Goal: Use online tool/utility: Utilize a website feature to perform a specific function

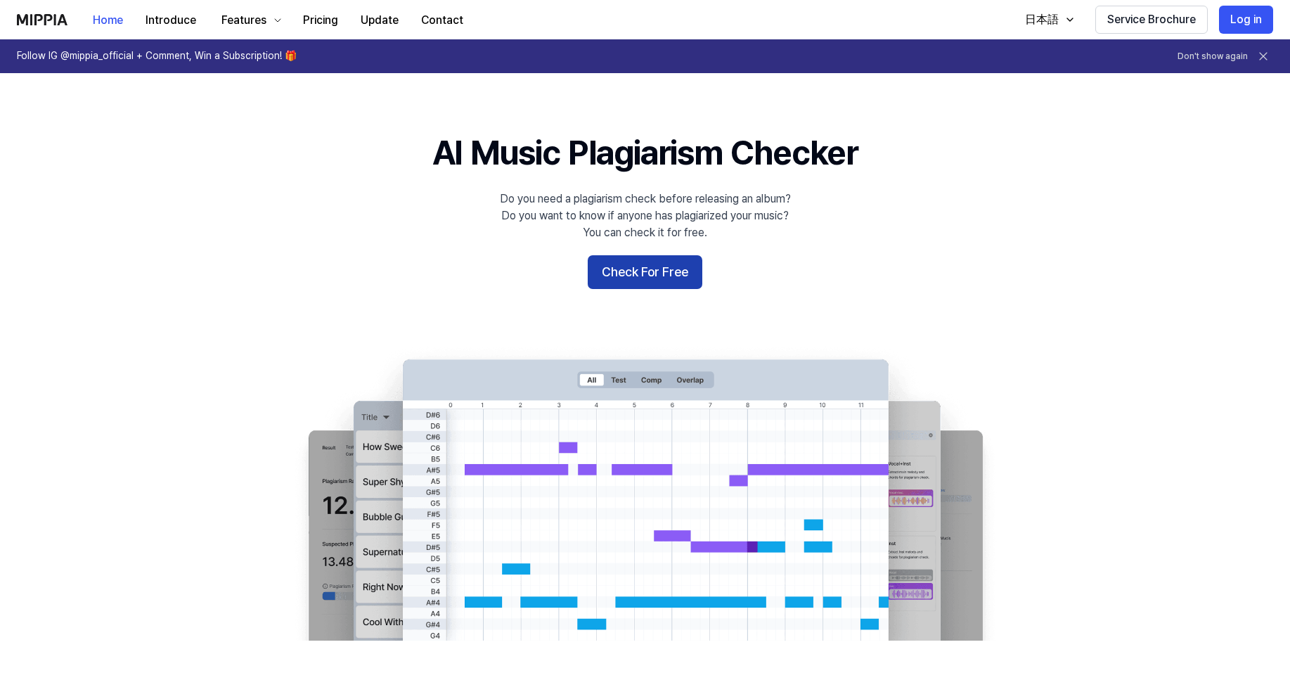
click at [640, 280] on button "Check For Free" at bounding box center [645, 272] width 115 height 34
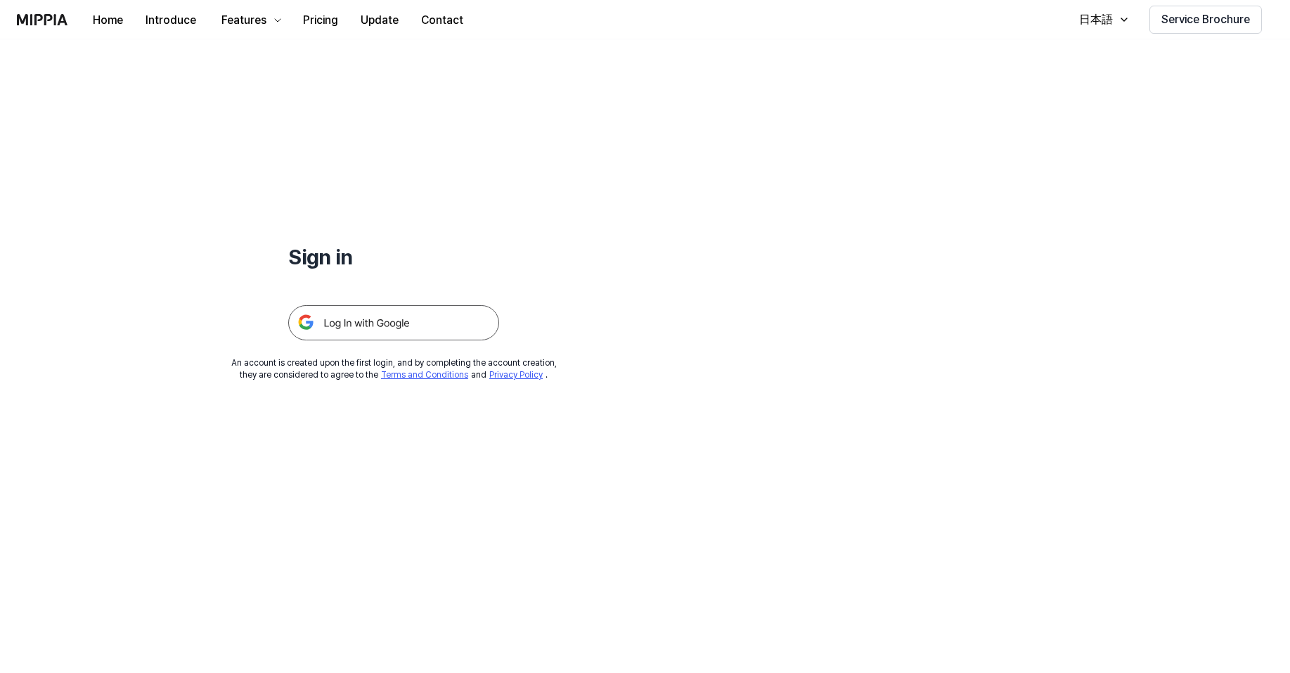
click at [394, 322] on img at bounding box center [393, 322] width 211 height 35
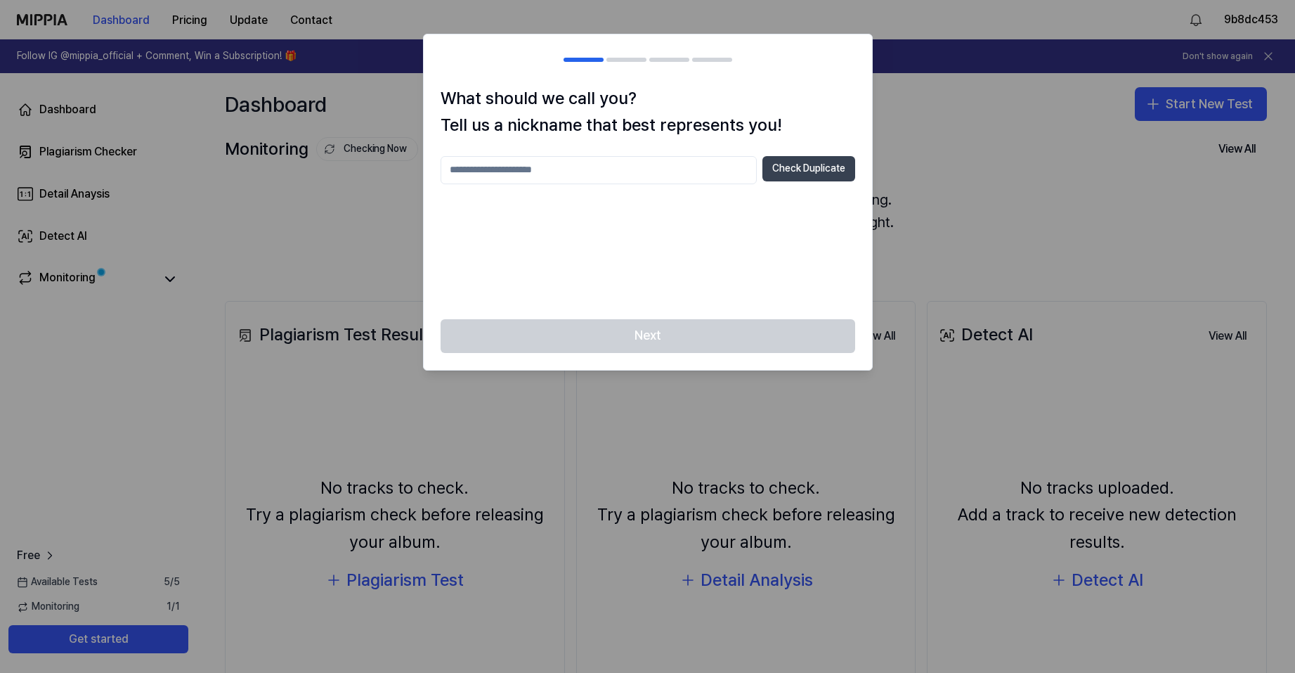
click at [786, 174] on button "Check Duplicate" at bounding box center [809, 168] width 93 height 25
click at [655, 174] on input "text" at bounding box center [599, 170] width 316 height 28
type input "*****"
click at [807, 171] on button "Check Duplicate" at bounding box center [809, 168] width 93 height 25
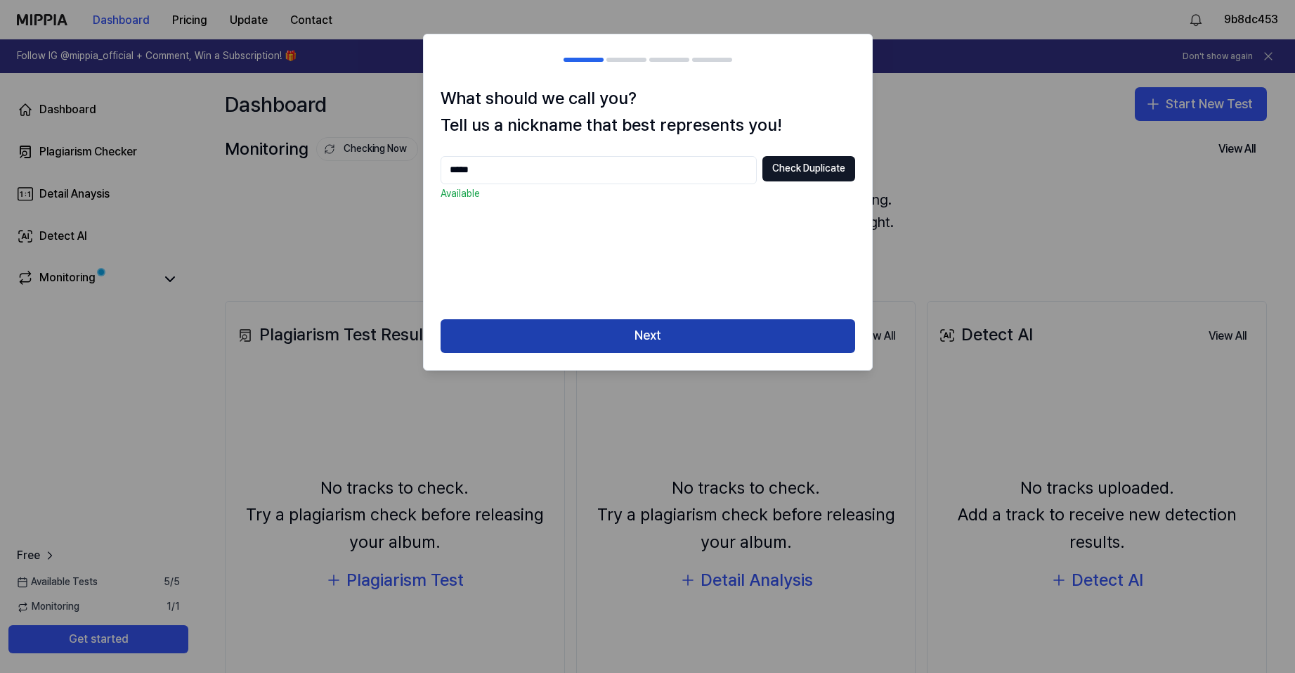
click at [723, 330] on button "Next" at bounding box center [648, 336] width 415 height 34
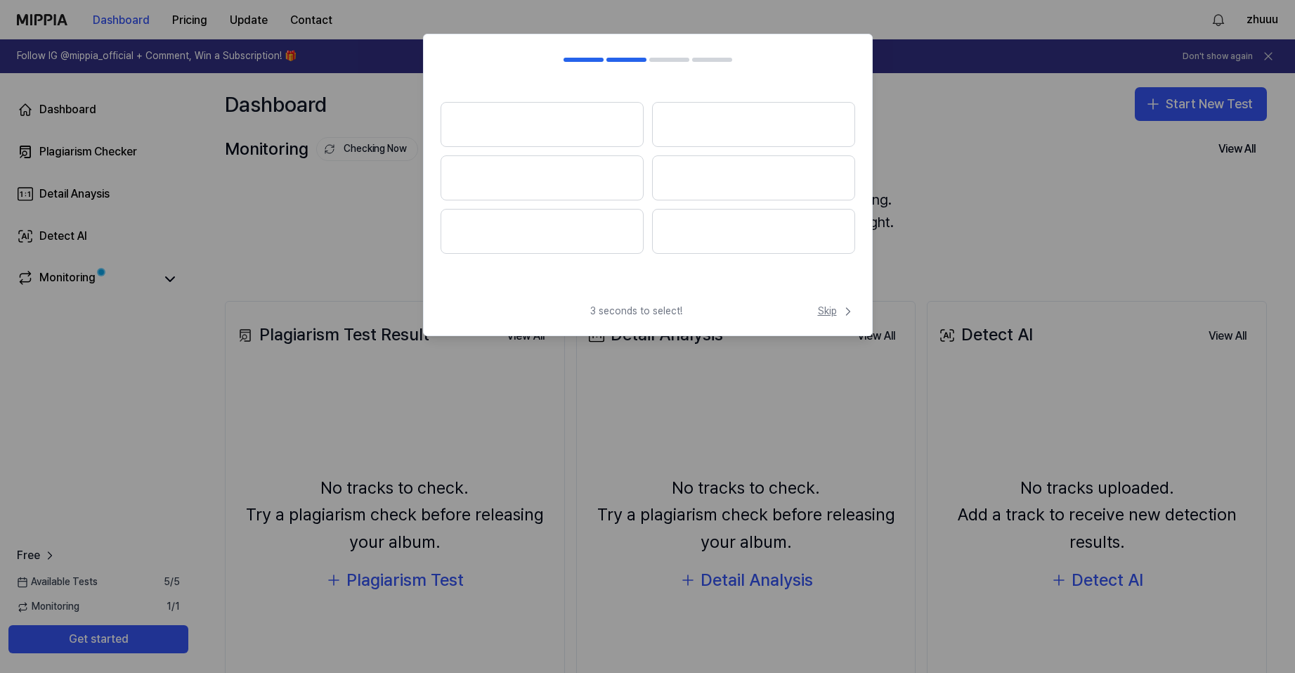
click at [829, 309] on span "Skip" at bounding box center [836, 311] width 37 height 14
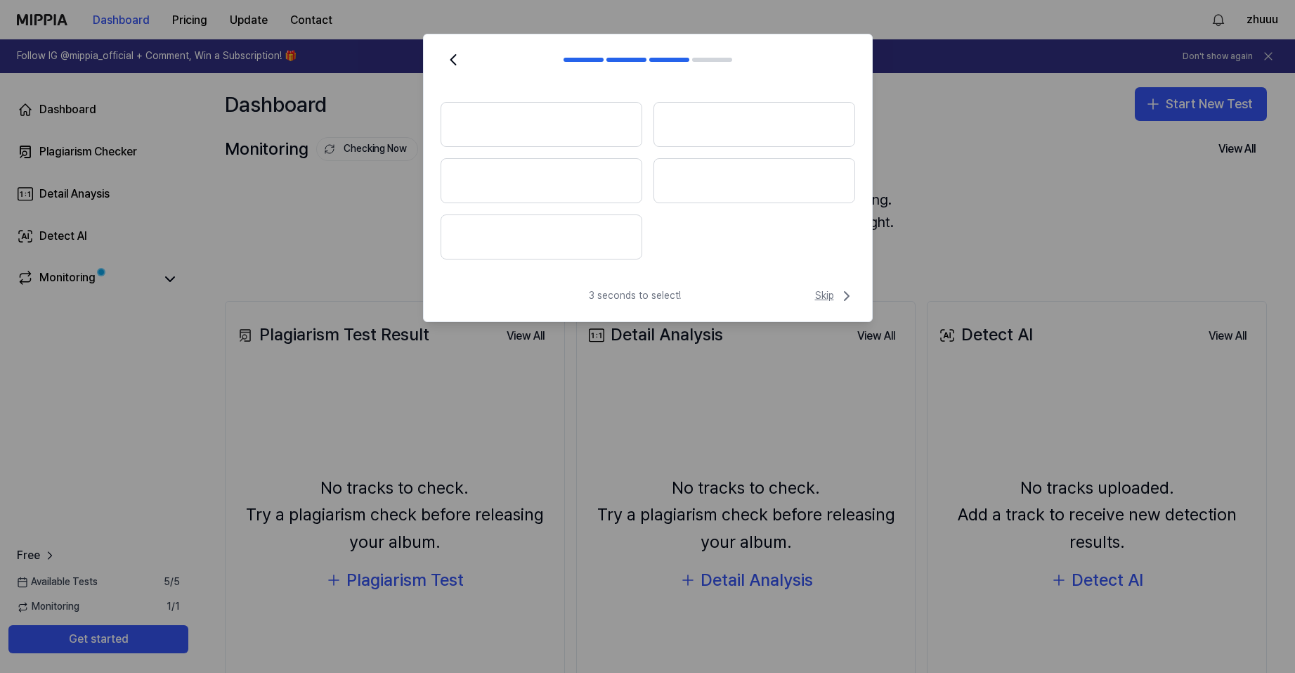
click at [825, 295] on span "Skip" at bounding box center [835, 295] width 40 height 17
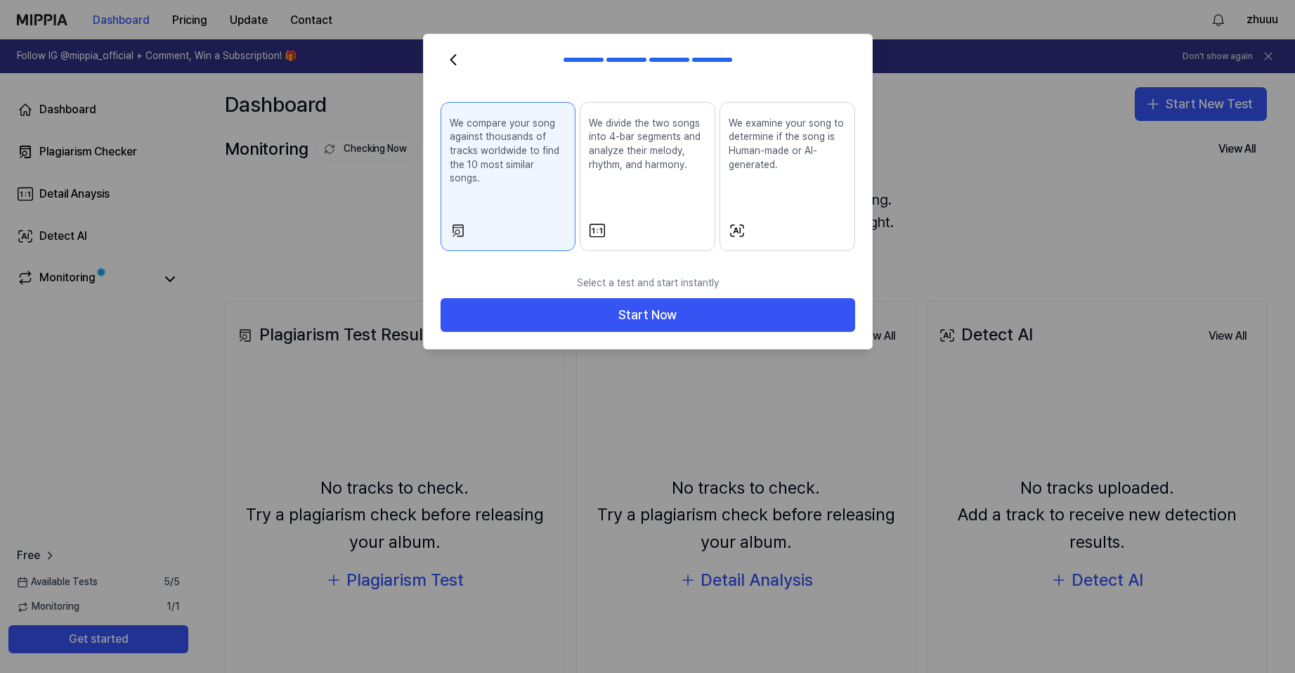
click at [825, 298] on button "Start Now" at bounding box center [648, 315] width 415 height 34
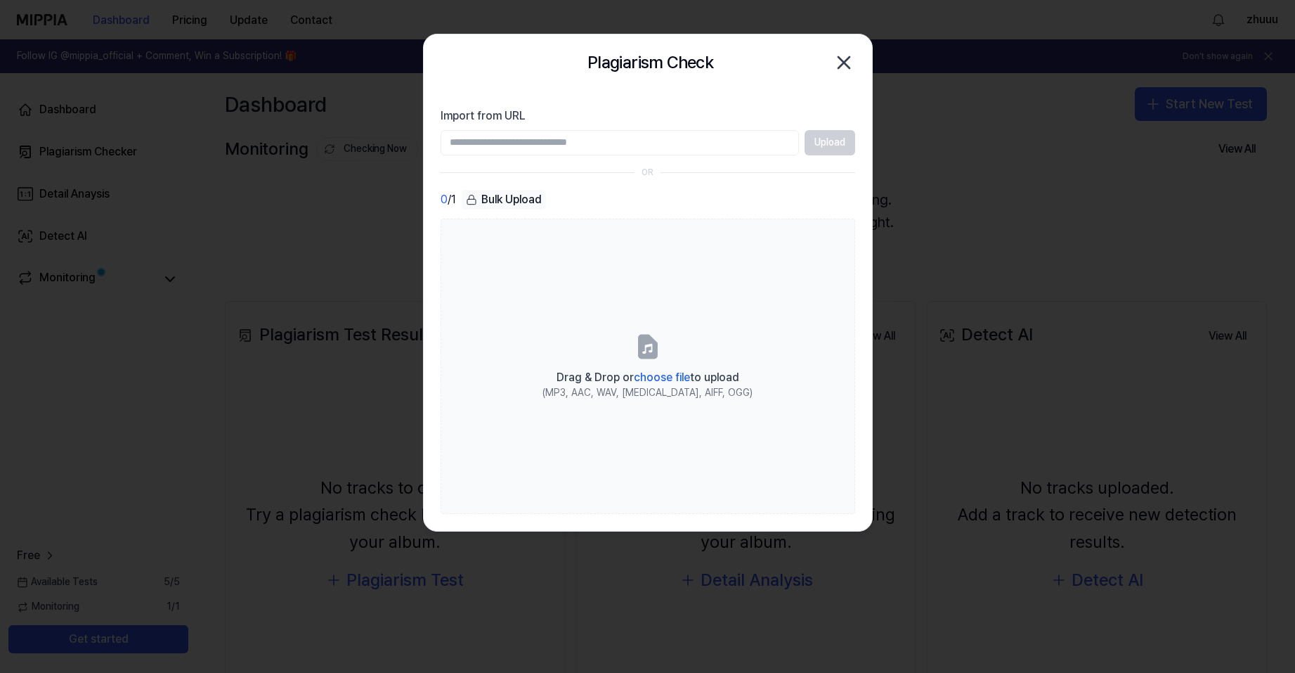
click at [846, 63] on icon "button" at bounding box center [844, 62] width 22 height 22
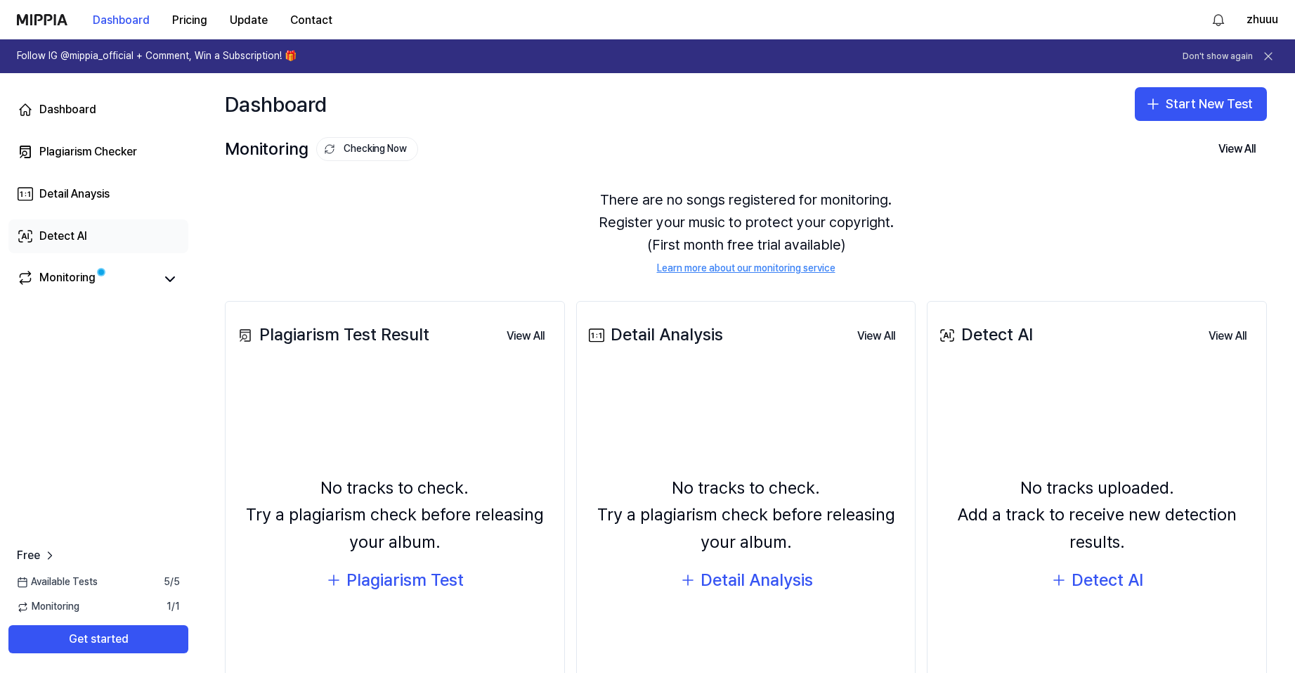
click at [92, 235] on link "Detect AI" at bounding box center [98, 236] width 180 height 34
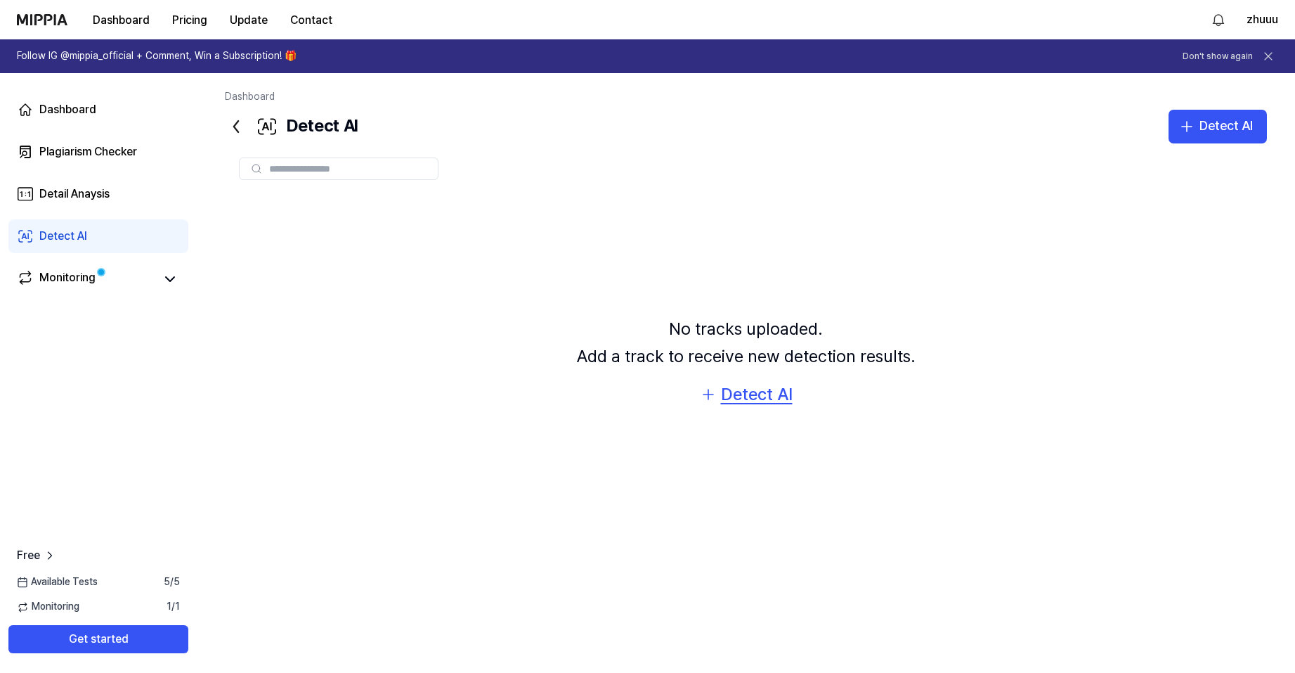
click at [760, 399] on div "Detect AI" at bounding box center [757, 394] width 72 height 27
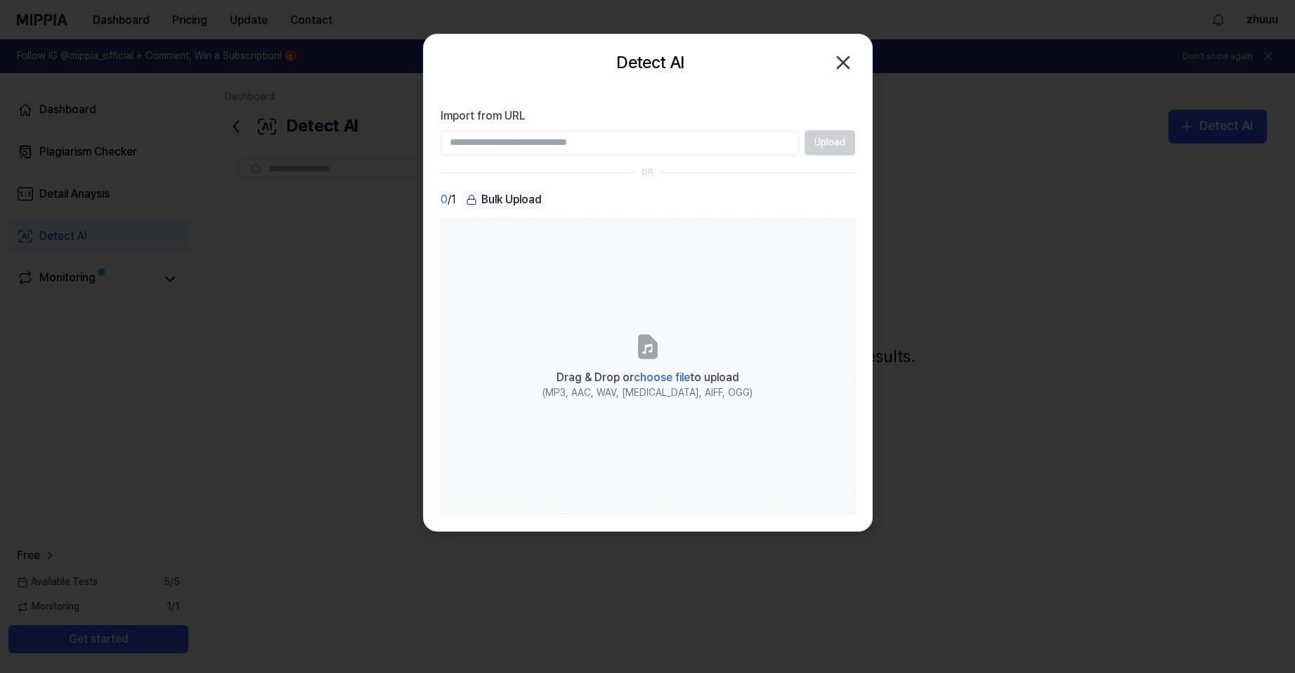
click at [851, 56] on icon "button" at bounding box center [843, 62] width 22 height 22
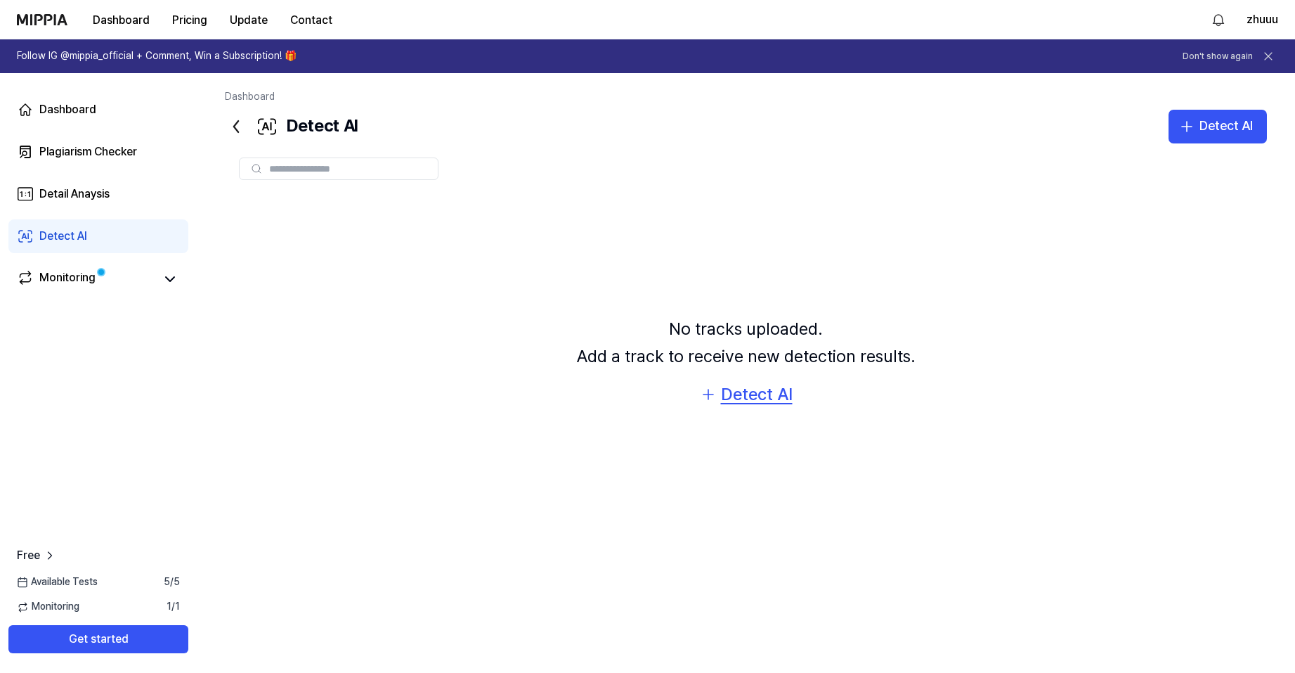
click at [783, 398] on div "Detect AI" at bounding box center [757, 394] width 72 height 27
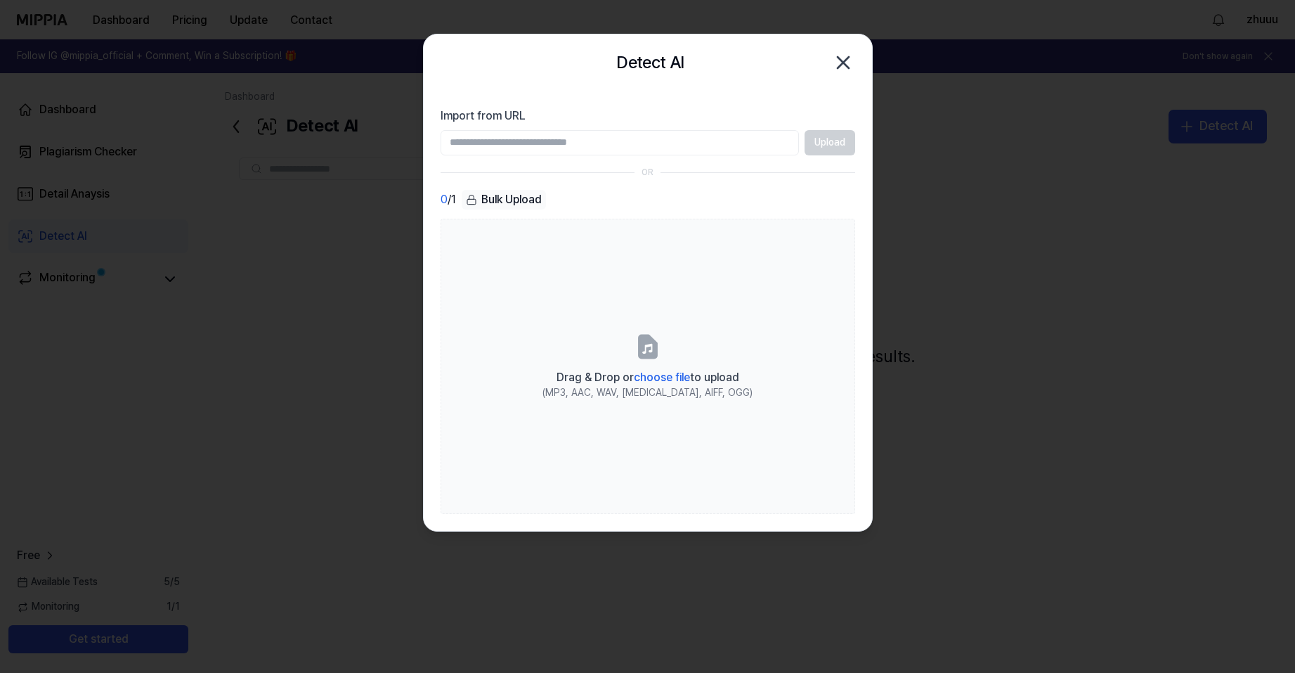
click at [614, 133] on input "Import from URL" at bounding box center [620, 142] width 358 height 25
click at [786, 178] on div "OR" at bounding box center [648, 173] width 415 height 12
click at [469, 169] on div "OR" at bounding box center [648, 173] width 415 height 12
click at [433, 224] on section "Import from URL Upload OR 0 / 1 Bulk Upload Drag & Drop or choose file to uploa…" at bounding box center [648, 311] width 448 height 440
click at [899, 344] on div at bounding box center [647, 336] width 1295 height 673
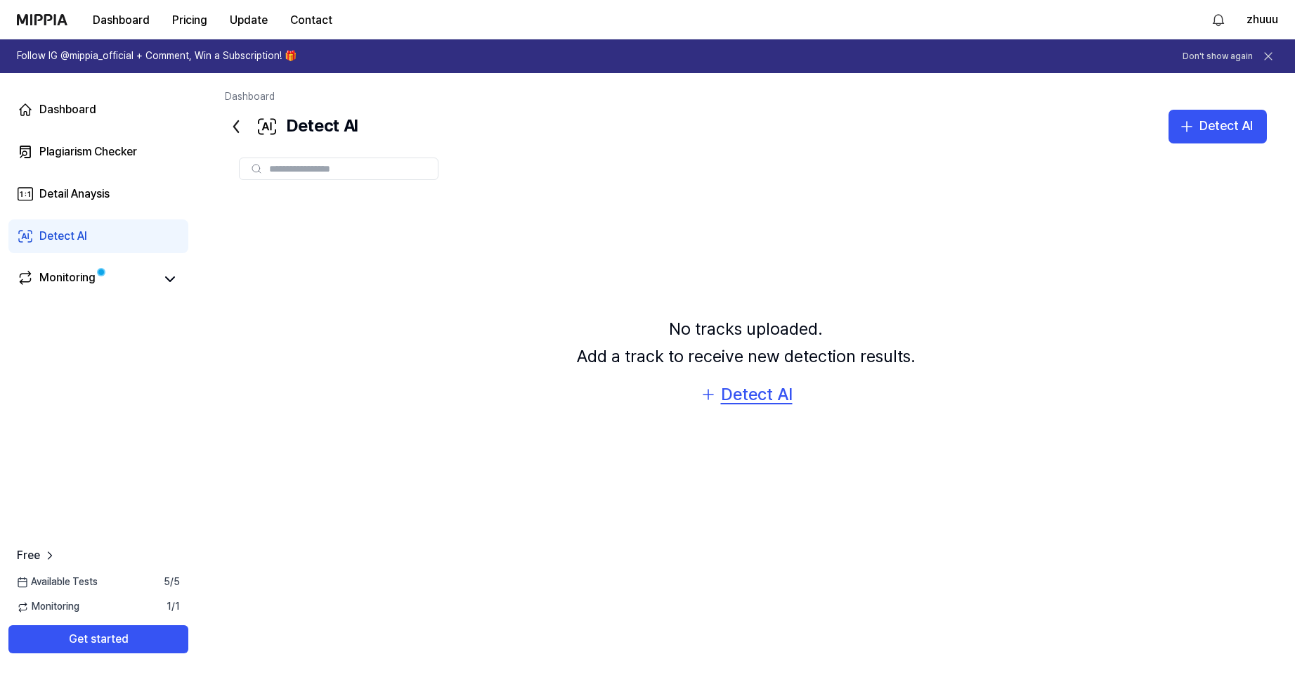
click at [758, 394] on div "Detect AI" at bounding box center [757, 394] width 72 height 27
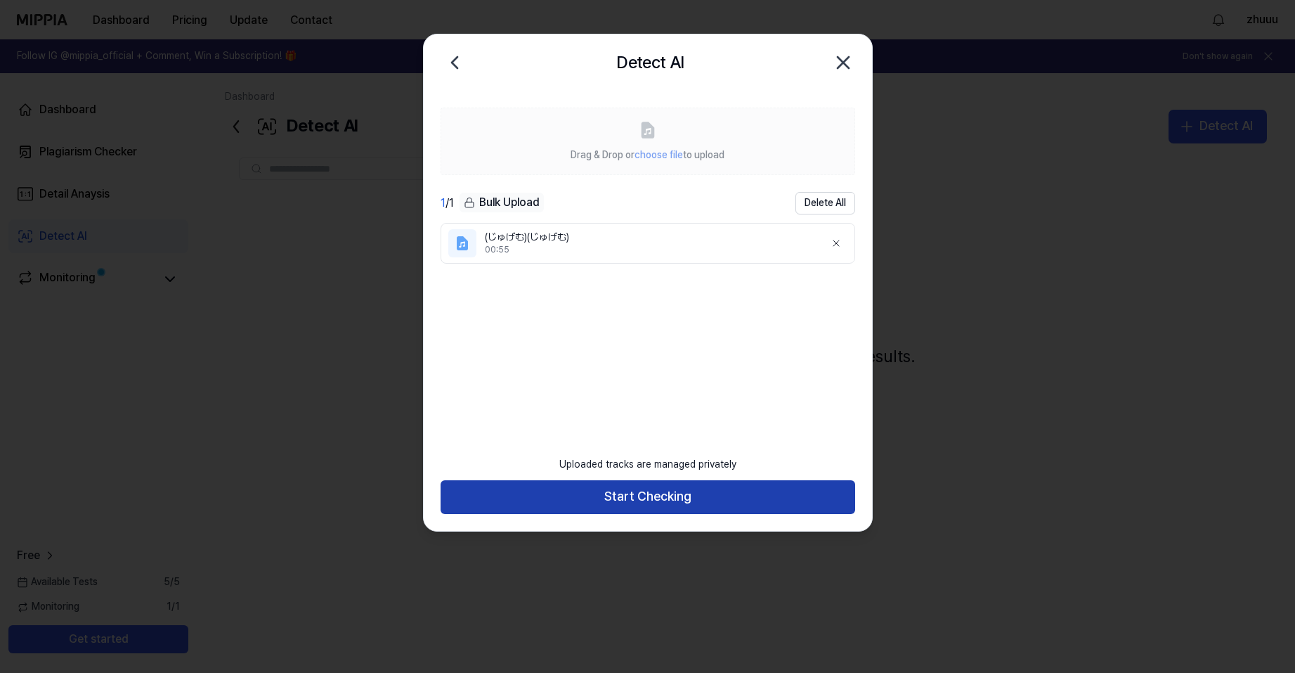
click at [670, 500] on button "Start Checking" at bounding box center [648, 497] width 415 height 34
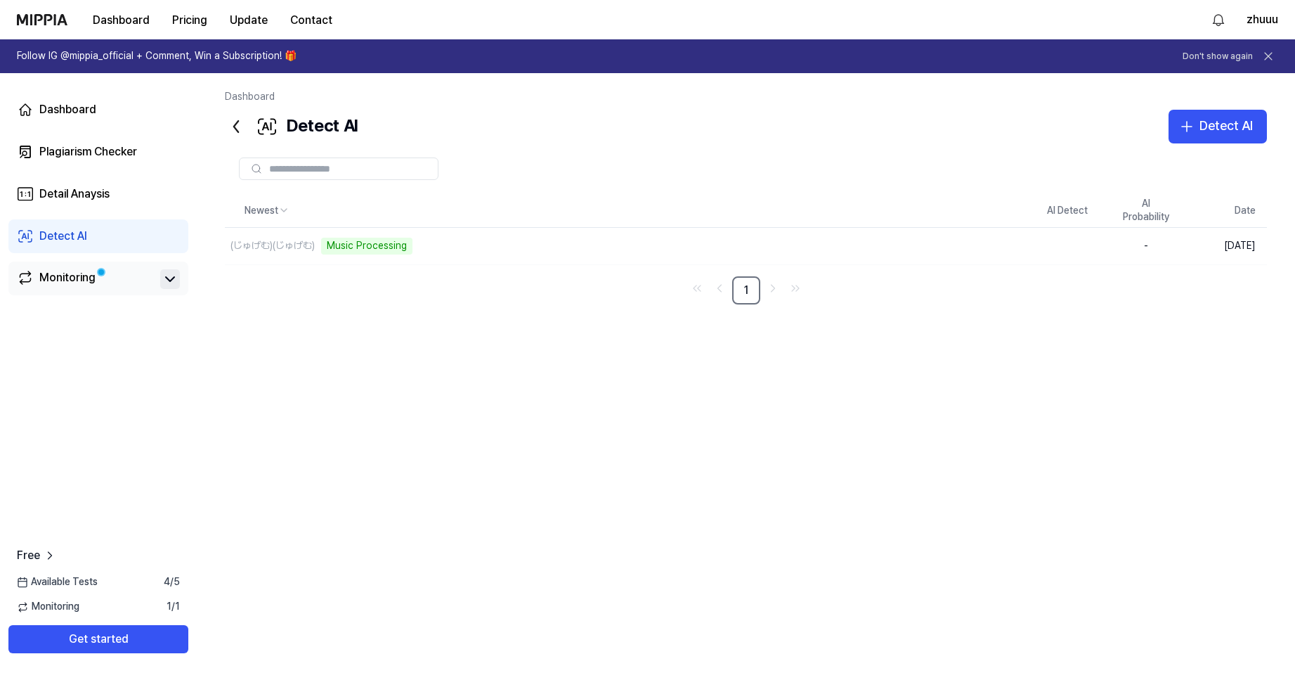
click at [176, 274] on icon at bounding box center [170, 279] width 17 height 17
drag, startPoint x: 171, startPoint y: 276, endPoint x: 147, endPoint y: 271, distance: 25.0
click at [171, 276] on icon at bounding box center [170, 279] width 17 height 17
click at [125, 233] on link "Detect AI" at bounding box center [98, 236] width 180 height 34
click at [501, 252] on div "(じゅげむ)(じゅげむ) Music Processing" at bounding box center [594, 246] width 739 height 37
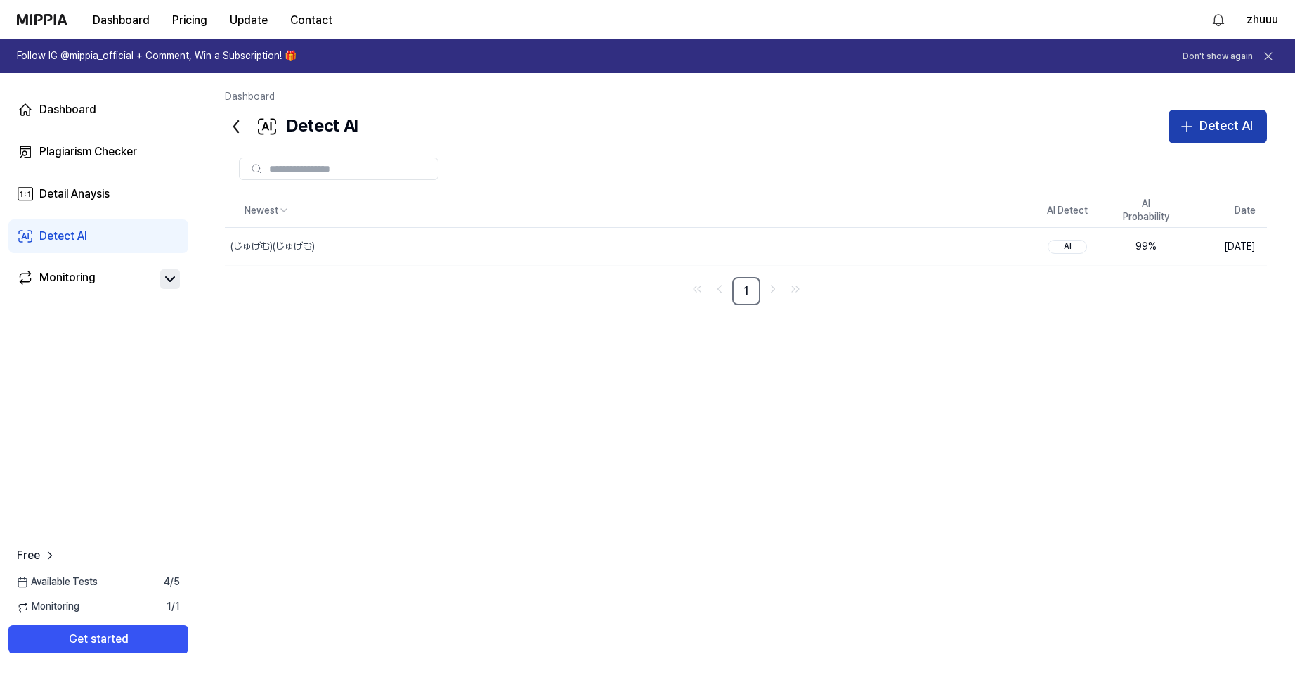
click at [1212, 130] on div "Detect AI" at bounding box center [1226, 126] width 53 height 20
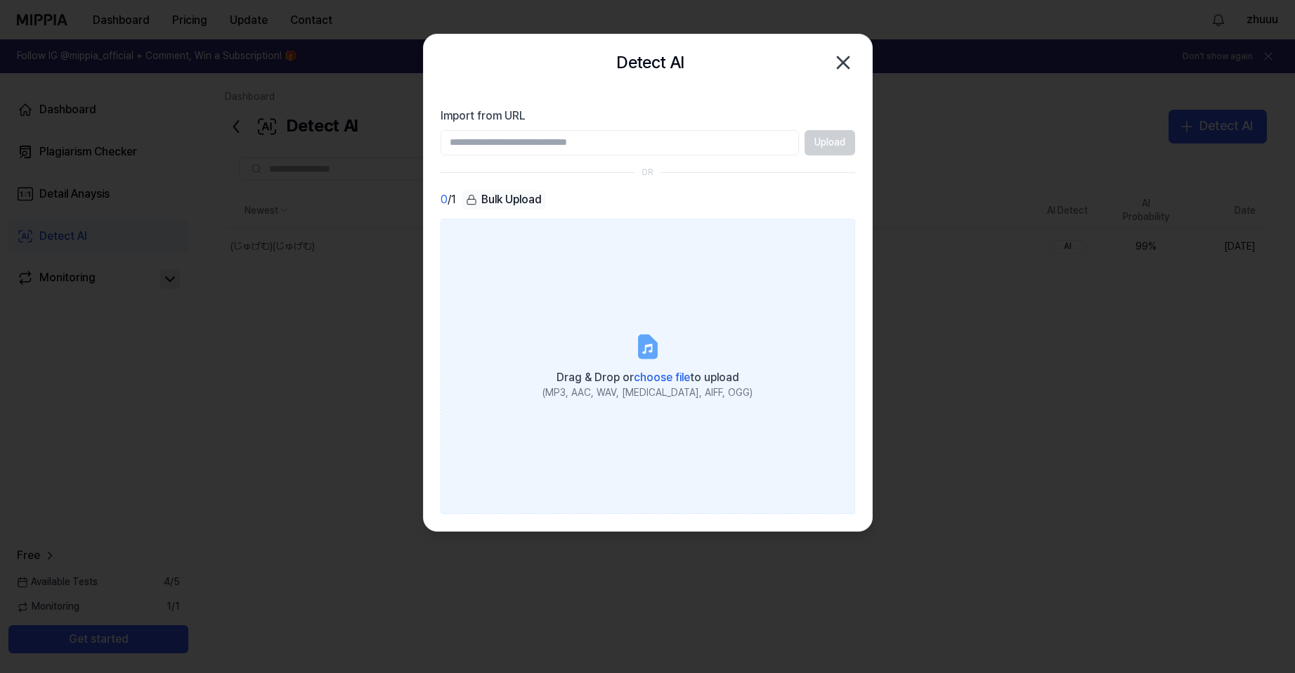
click at [510, 330] on label "Drag & Drop or choose file to upload (MP3, AAC, WAV, [MEDICAL_DATA], AIFF, OGG)" at bounding box center [648, 366] width 415 height 295
click at [0, 0] on input "Drag & Drop or choose file to upload (MP3, AAC, WAV, [MEDICAL_DATA], AIFF, OGG)" at bounding box center [0, 0] width 0 height 0
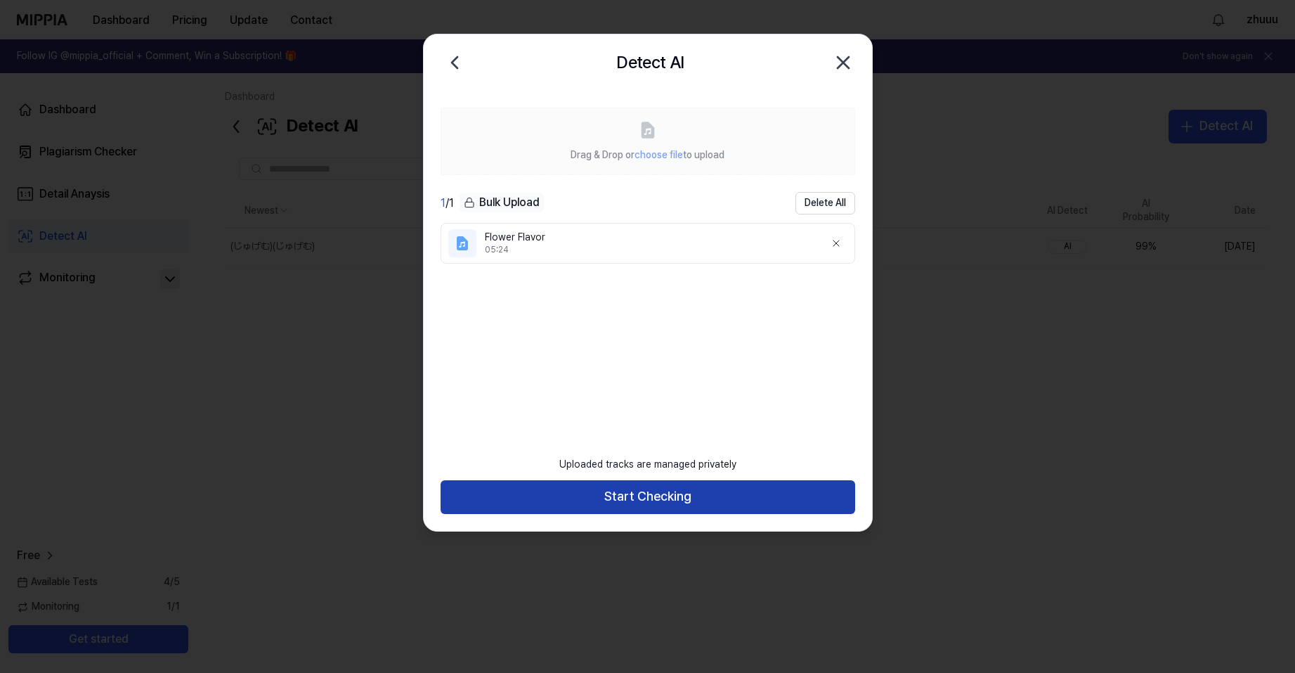
click at [693, 488] on button "Start Checking" at bounding box center [648, 497] width 415 height 34
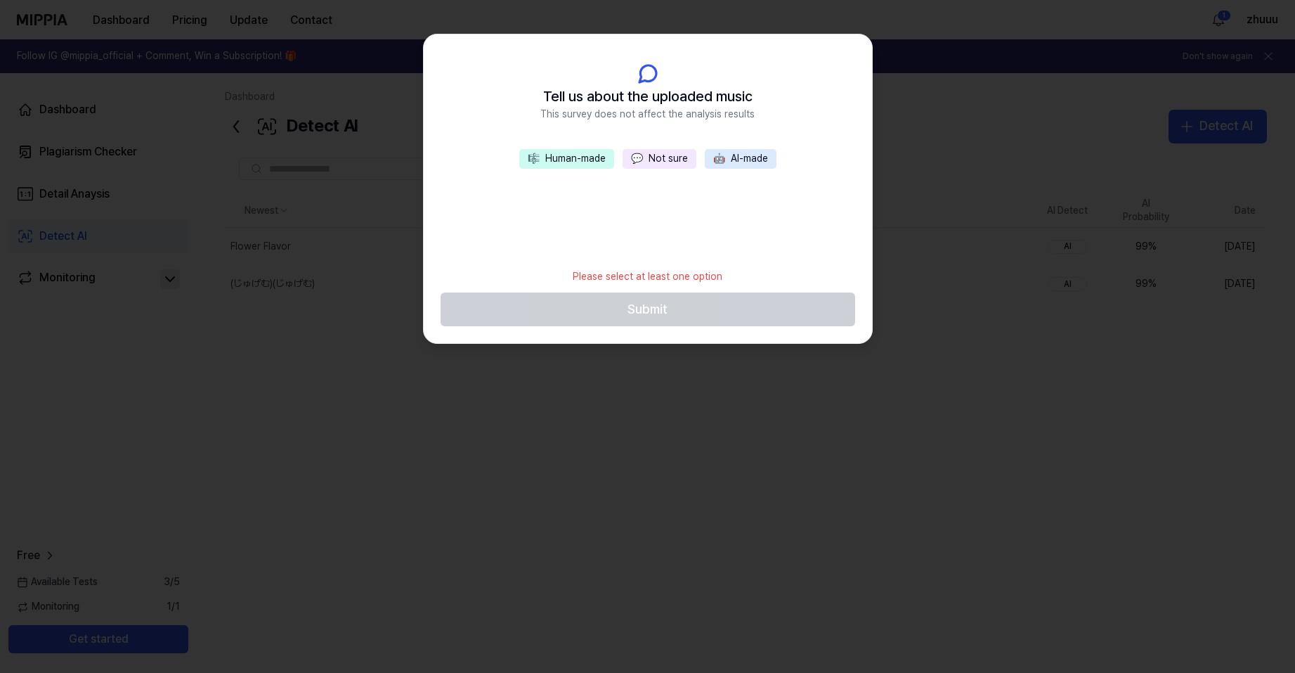
click at [729, 160] on button "🤖 AI-made" at bounding box center [741, 159] width 72 height 20
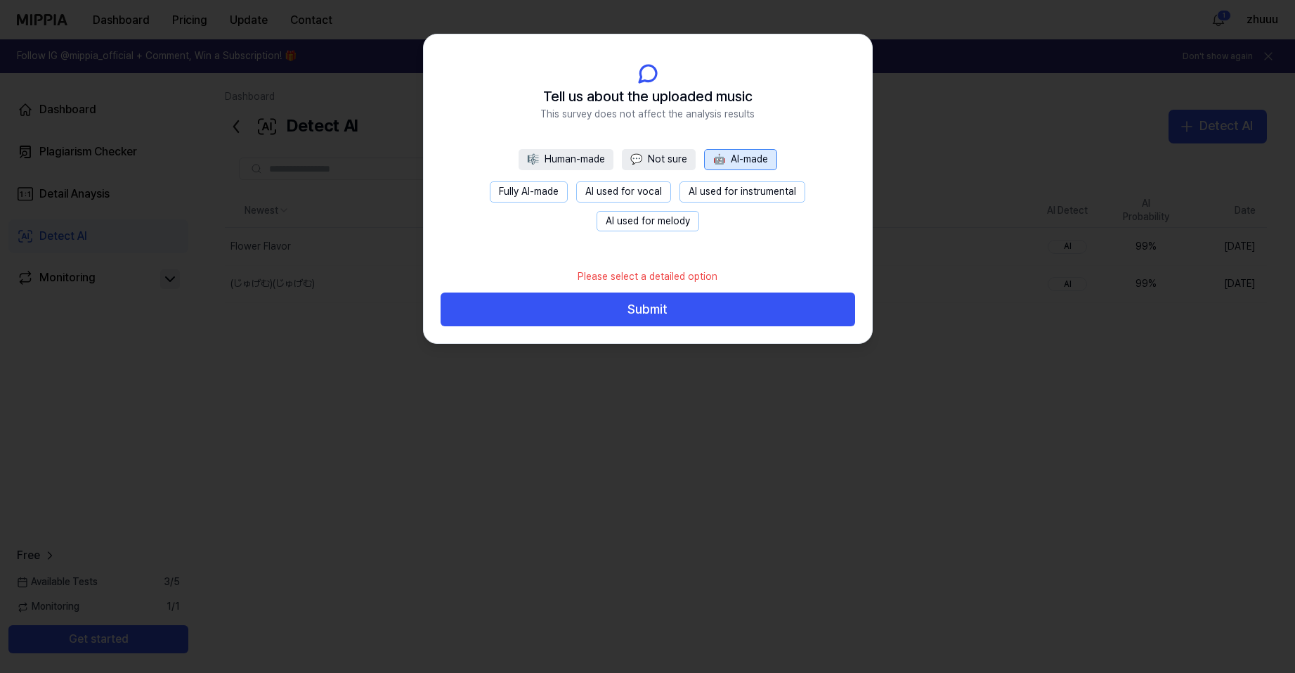
drag, startPoint x: 784, startPoint y: 124, endPoint x: 775, endPoint y: 102, distance: 23.6
click at [775, 102] on header "Tell us about the uploaded music This survey does not affect the analysis resul…" at bounding box center [648, 91] width 448 height 115
click at [686, 160] on button "💬 Not sure" at bounding box center [659, 159] width 74 height 21
click at [564, 160] on button "🎼 Human-made" at bounding box center [566, 159] width 95 height 21
click at [753, 163] on button "🤖 AI-made" at bounding box center [742, 159] width 72 height 21
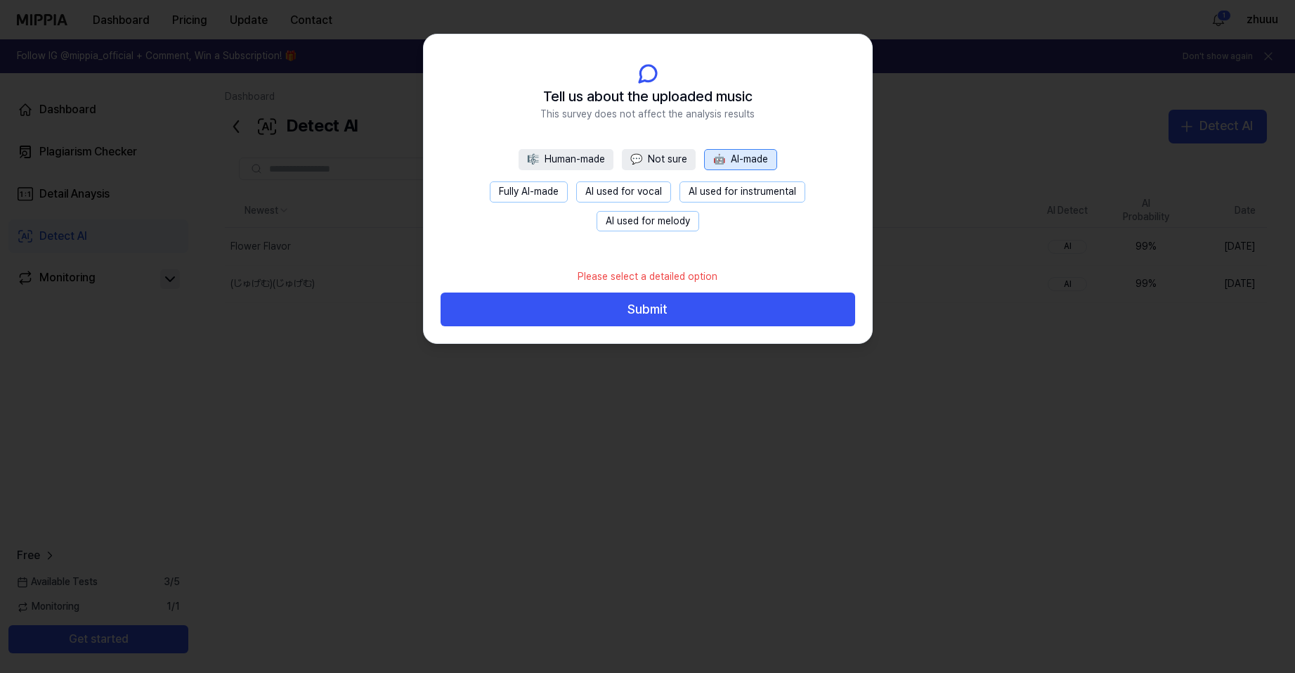
click at [938, 139] on div at bounding box center [647, 336] width 1295 height 673
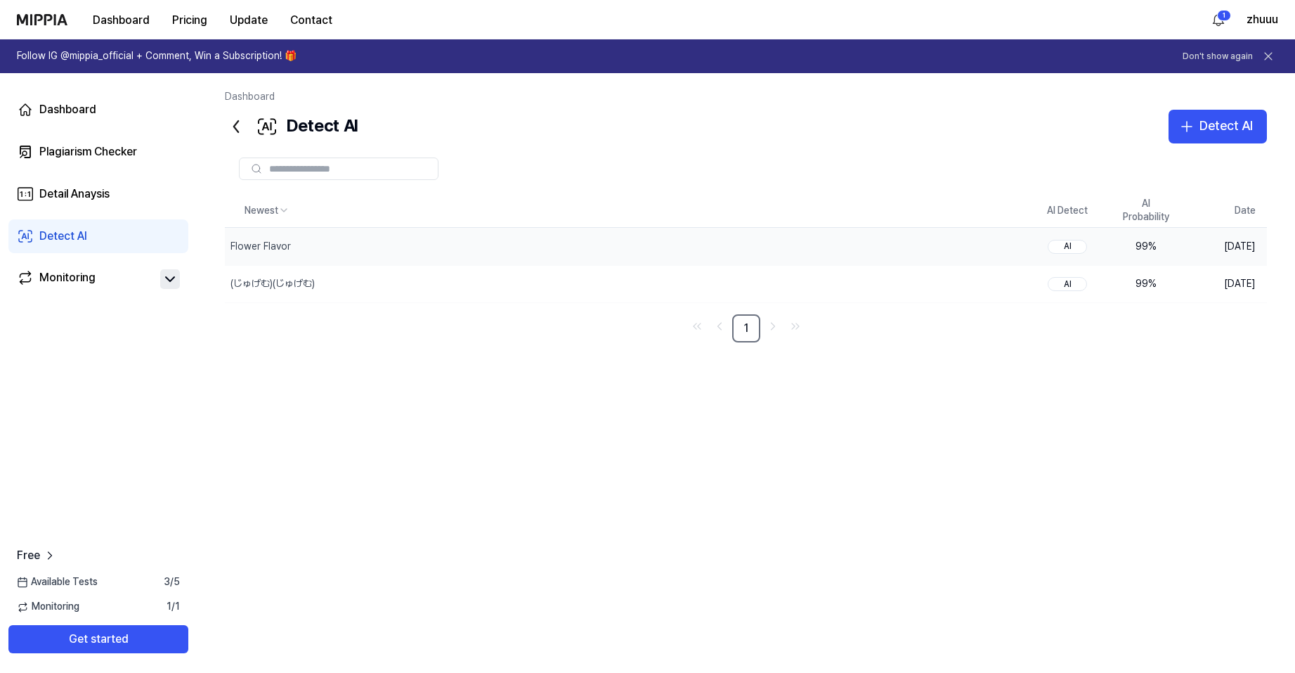
click at [1065, 249] on div "AI" at bounding box center [1067, 247] width 39 height 14
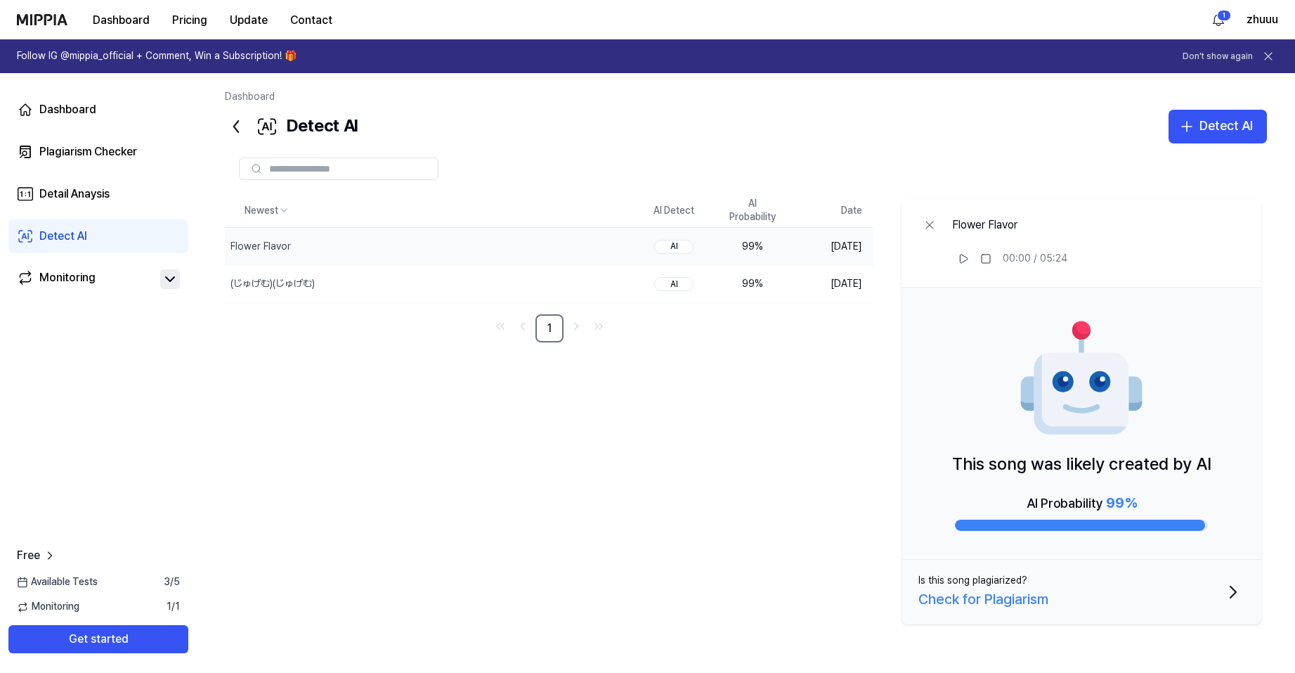
click at [1225, 592] on icon "button" at bounding box center [1233, 592] width 22 height 22
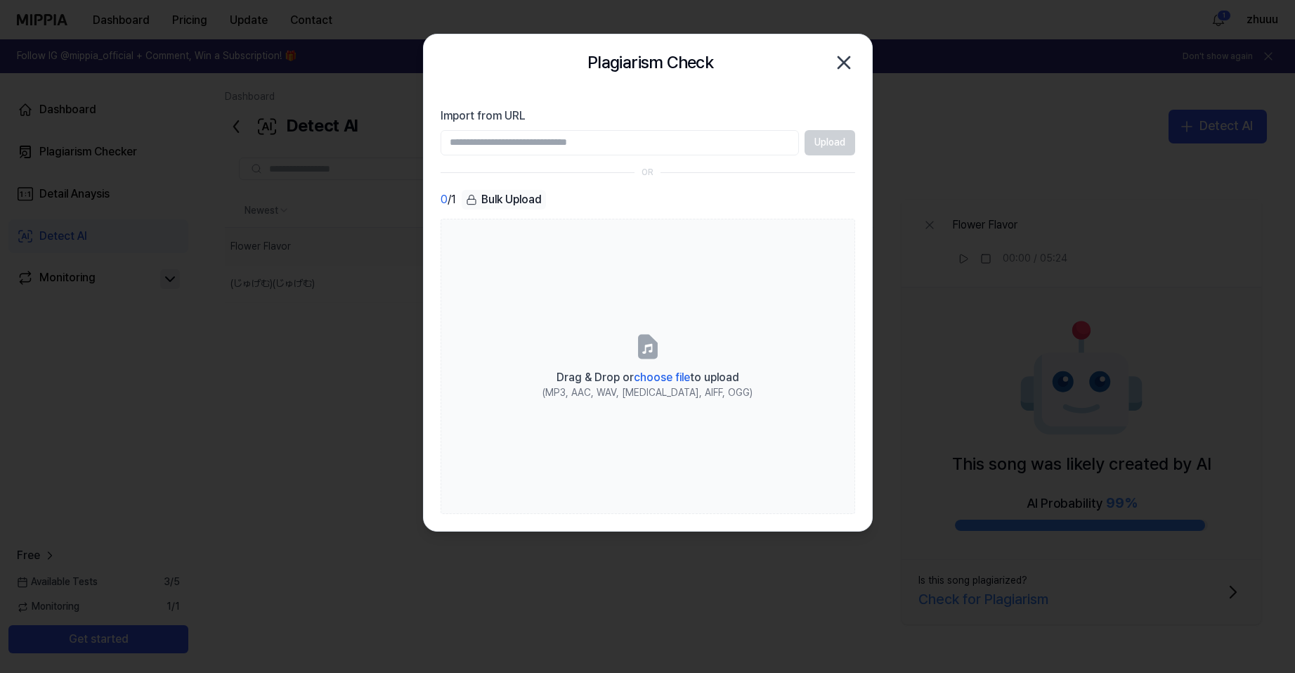
click at [827, 52] on div "Plagiarism Check Close" at bounding box center [648, 62] width 415 height 28
click at [846, 61] on icon "button" at bounding box center [843, 62] width 11 height 11
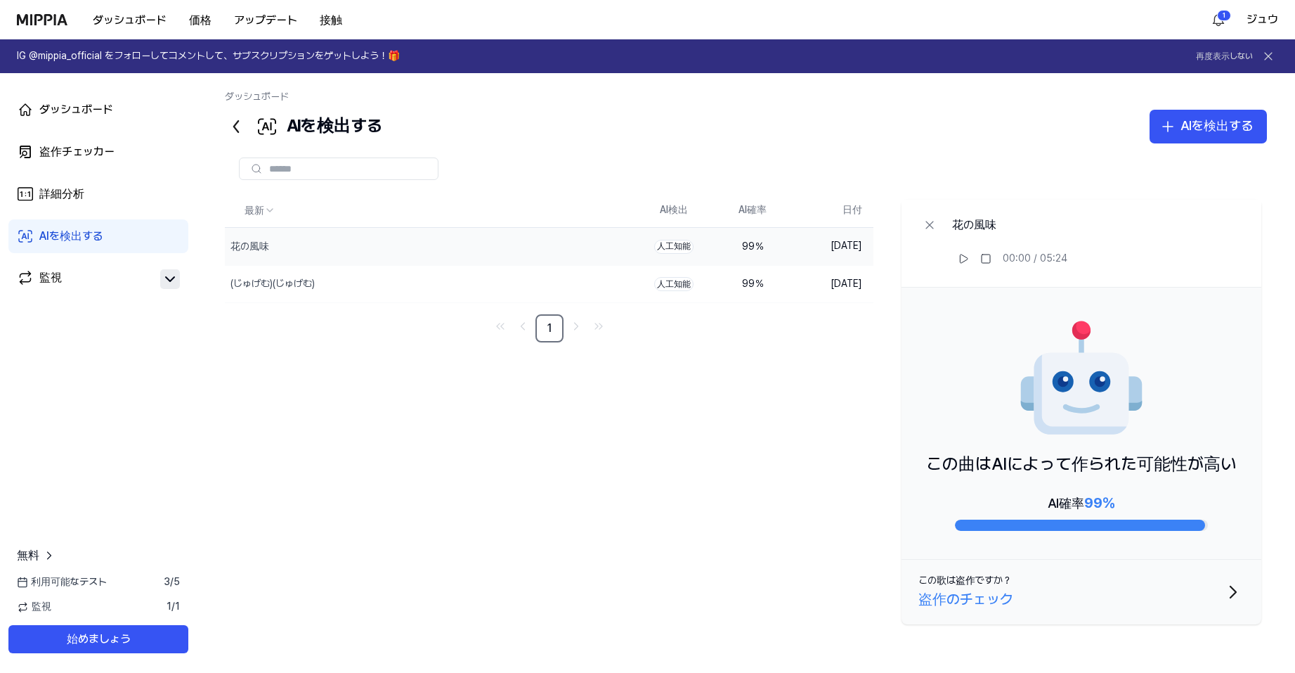
click at [834, 379] on div "最新 AI検出 AI確率 日付 花の風味 消去 人工知能 99 ％ [DATE] (じゅげむ)(じゅげむ) 消去 人工知能 99 ％ [DATE] 1 花の風…" at bounding box center [746, 412] width 1042 height 437
click at [983, 599] on font "盗作のチェック" at bounding box center [966, 598] width 95 height 17
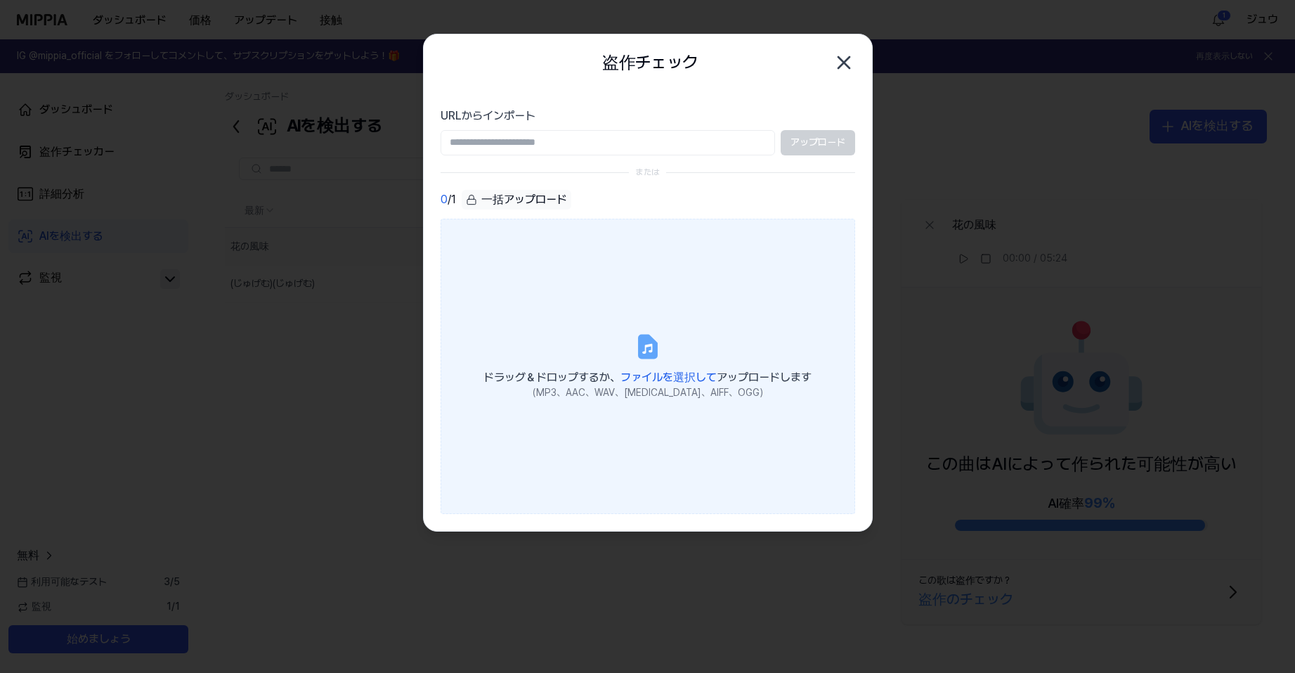
click at [666, 420] on label "ドラッグ＆ドロップするか、 ファイルを選択して アップロードします （MP3、AAC、WAV、[MEDICAL_DATA]、AIFF、OGG）" at bounding box center [648, 366] width 415 height 295
click at [0, 0] on input "ドラッグ＆ドロップするか、 ファイルを選択して アップロードします （MP3、AAC、WAV、[MEDICAL_DATA]、AIFF、OGG）" at bounding box center [0, 0] width 0 height 0
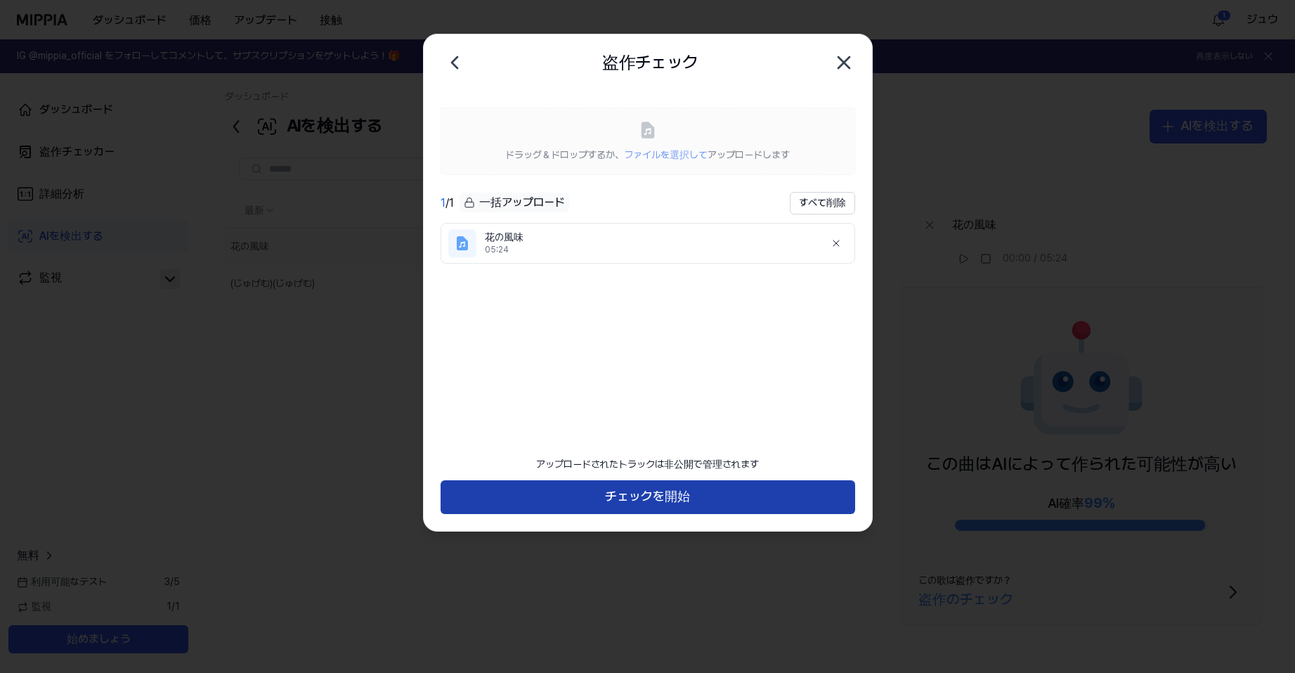
click at [654, 502] on font "チェックを開始" at bounding box center [647, 495] width 85 height 15
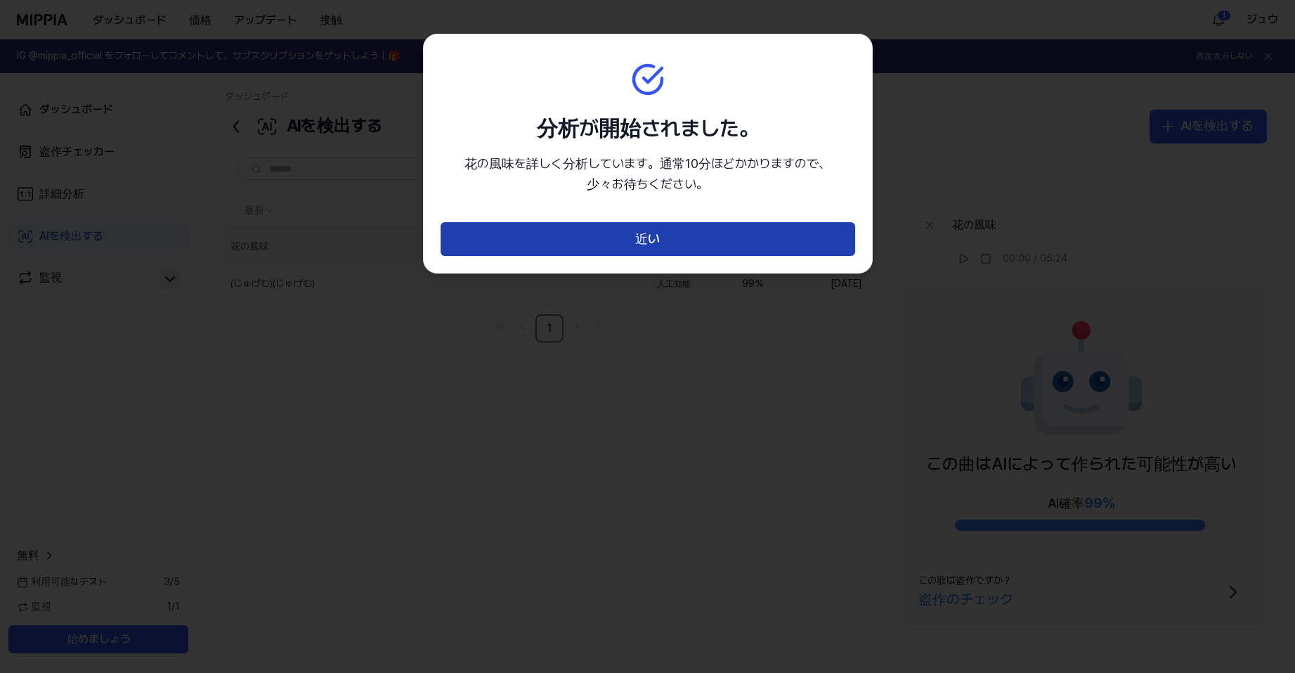
click at [719, 245] on button "近い" at bounding box center [648, 239] width 415 height 34
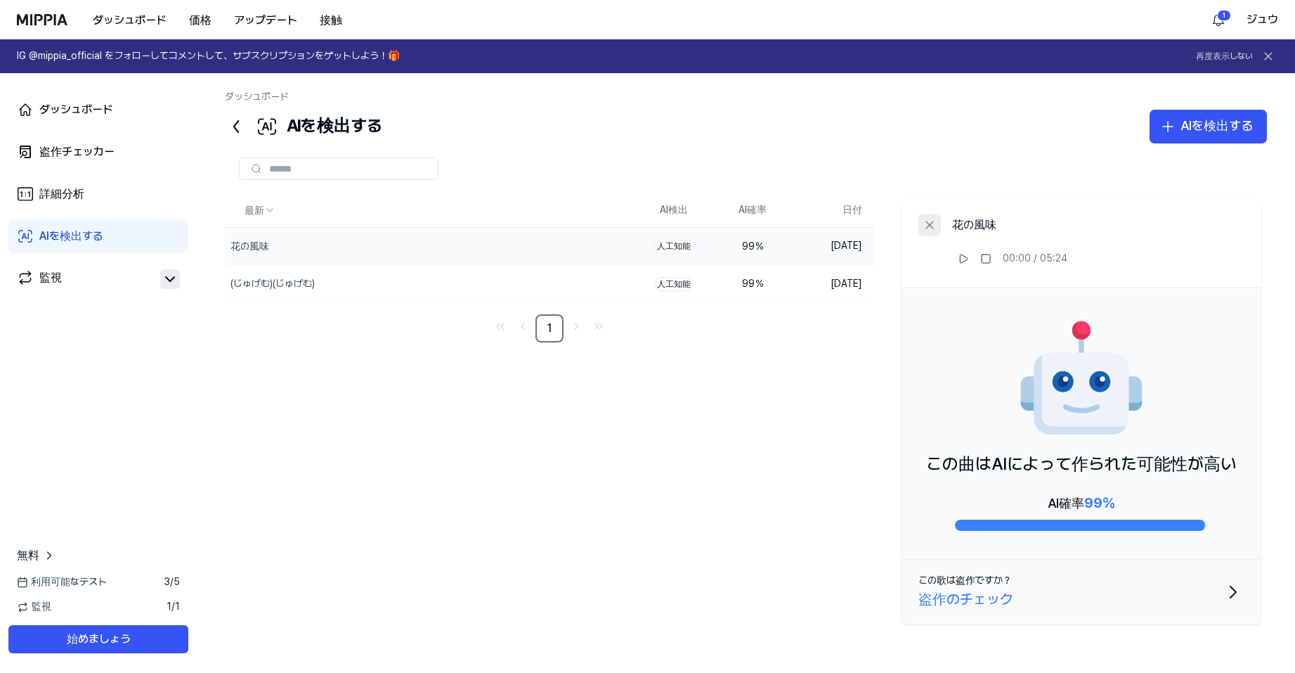
click at [927, 223] on icon at bounding box center [930, 225] width 14 height 14
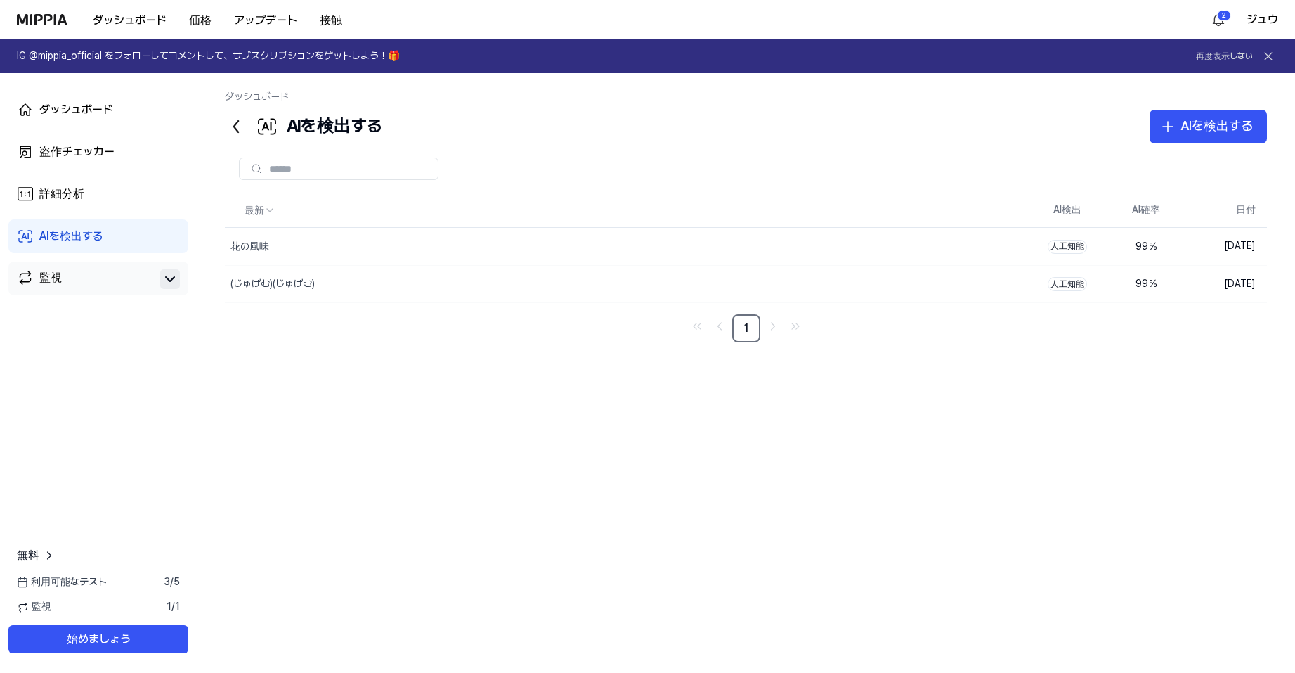
click at [155, 276] on div "監視" at bounding box center [98, 279] width 163 height 20
click at [164, 285] on icon at bounding box center [170, 279] width 17 height 17
click at [164, 283] on icon at bounding box center [170, 279] width 17 height 17
click at [851, 247] on div "花の風味" at bounding box center [599, 246] width 749 height 37
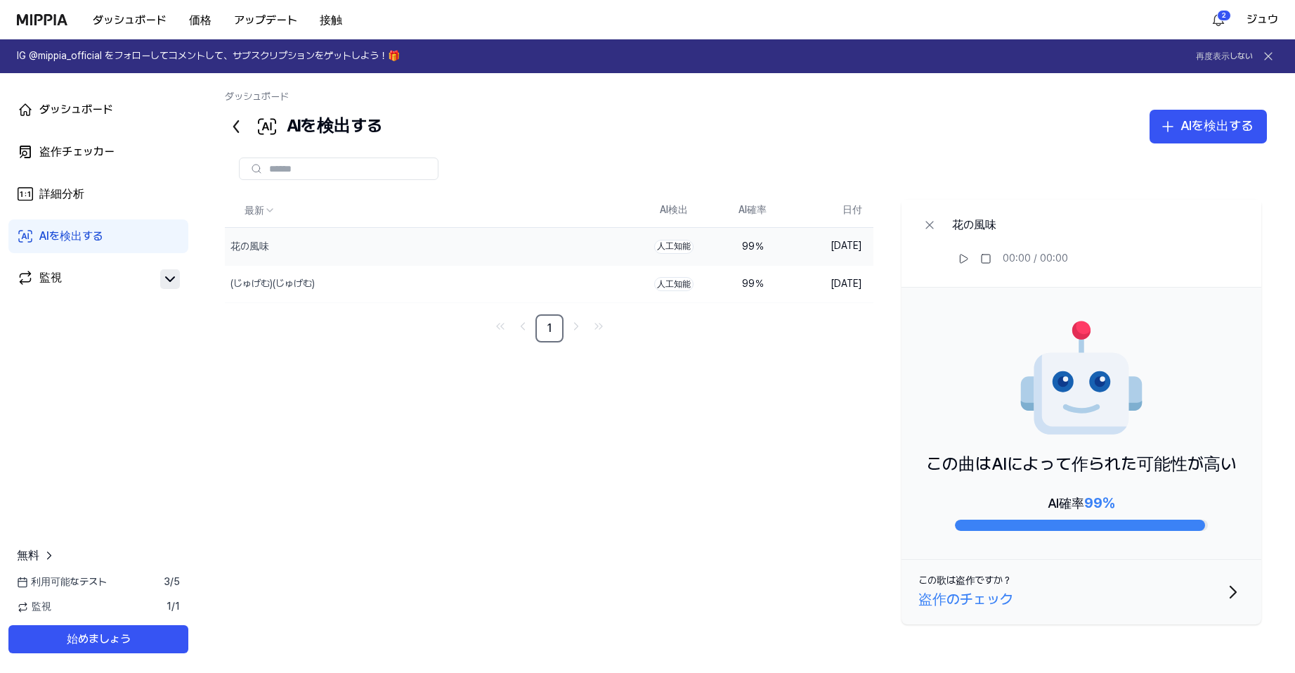
click at [1232, 591] on icon "button" at bounding box center [1233, 592] width 22 height 22
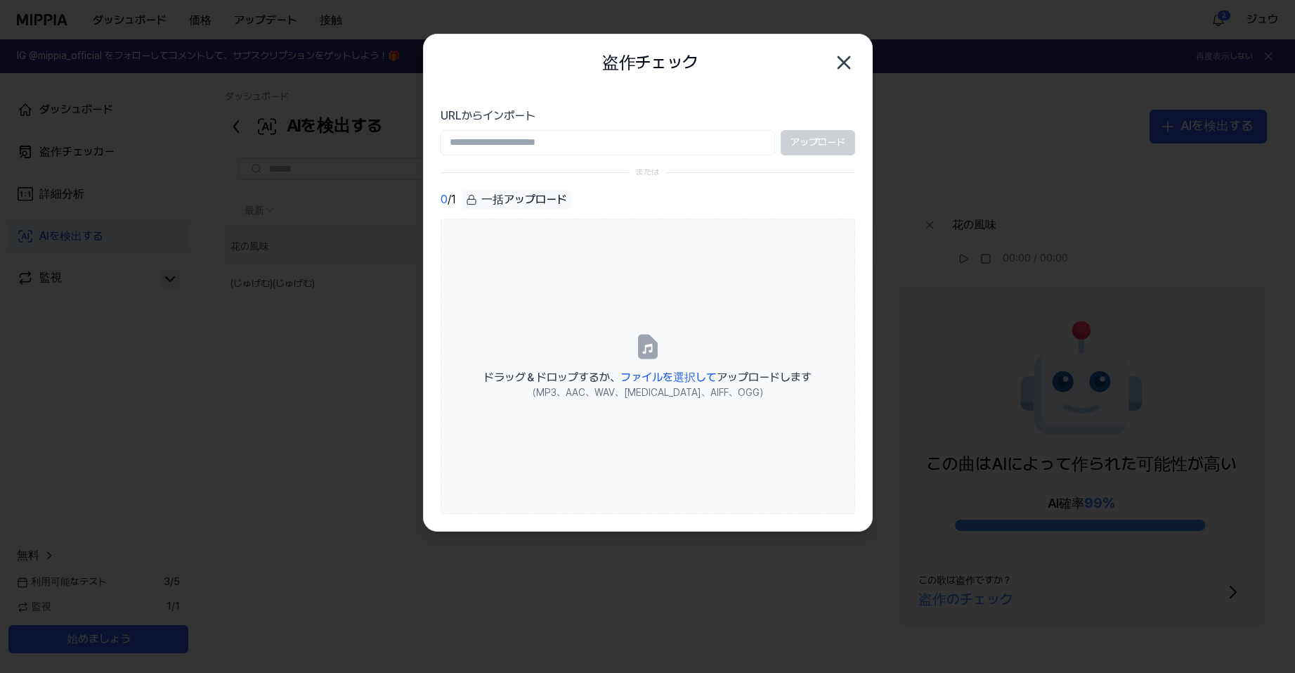
click at [1222, 597] on div at bounding box center [647, 336] width 1295 height 673
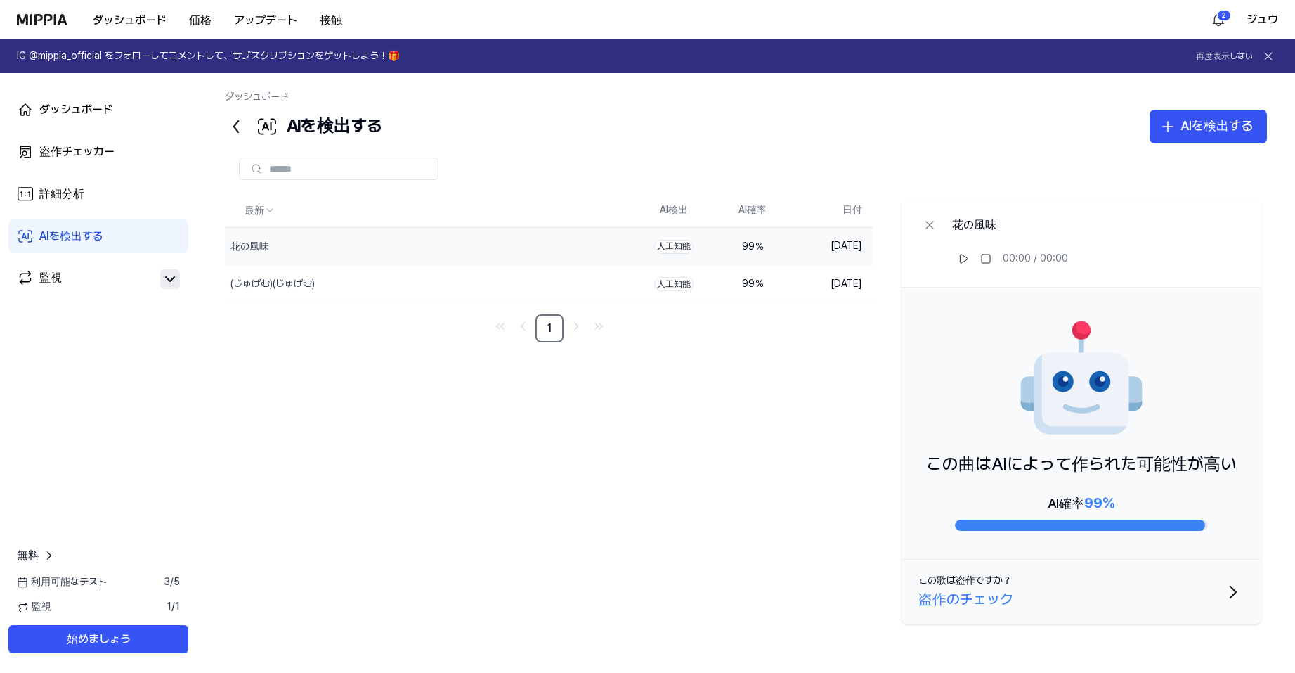
click at [978, 598] on font "盗作のチェック" at bounding box center [966, 598] width 95 height 17
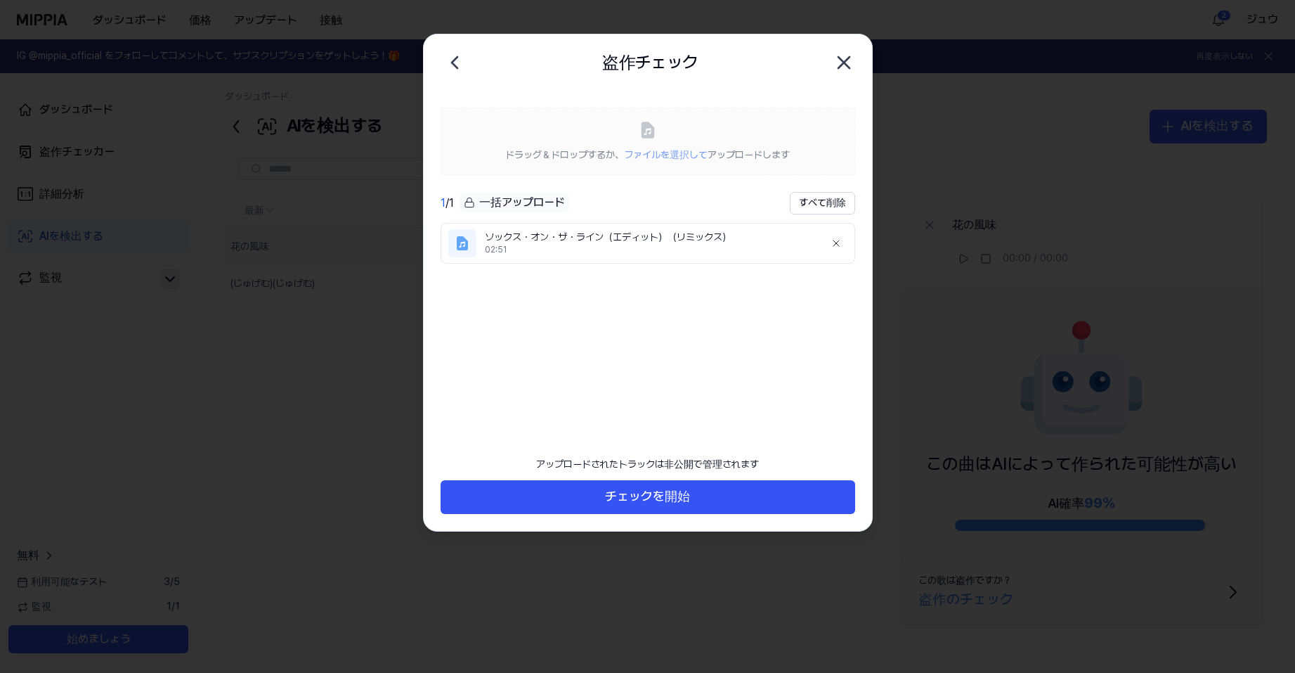
click at [705, 382] on ul "ソックス・オン・ザ・ライン（エディット）（リミックス） 02:51" at bounding box center [648, 325] width 415 height 205
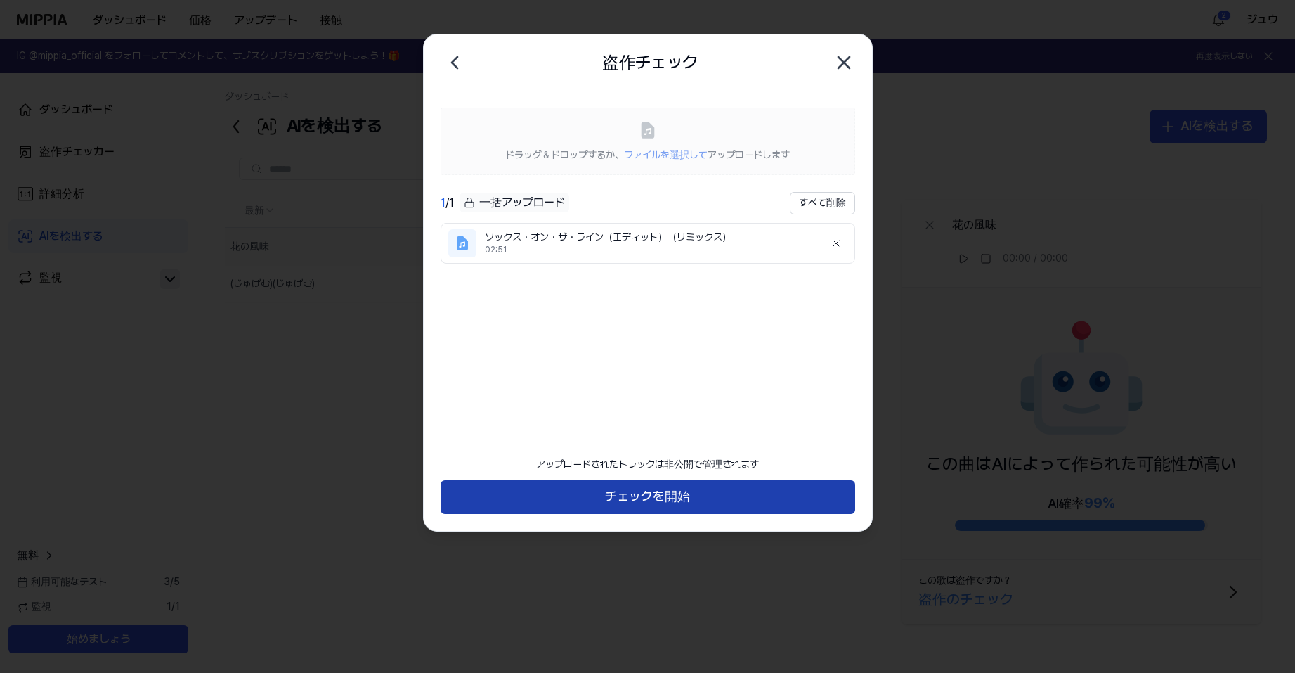
click at [673, 503] on font "チェックを開始" at bounding box center [647, 495] width 85 height 15
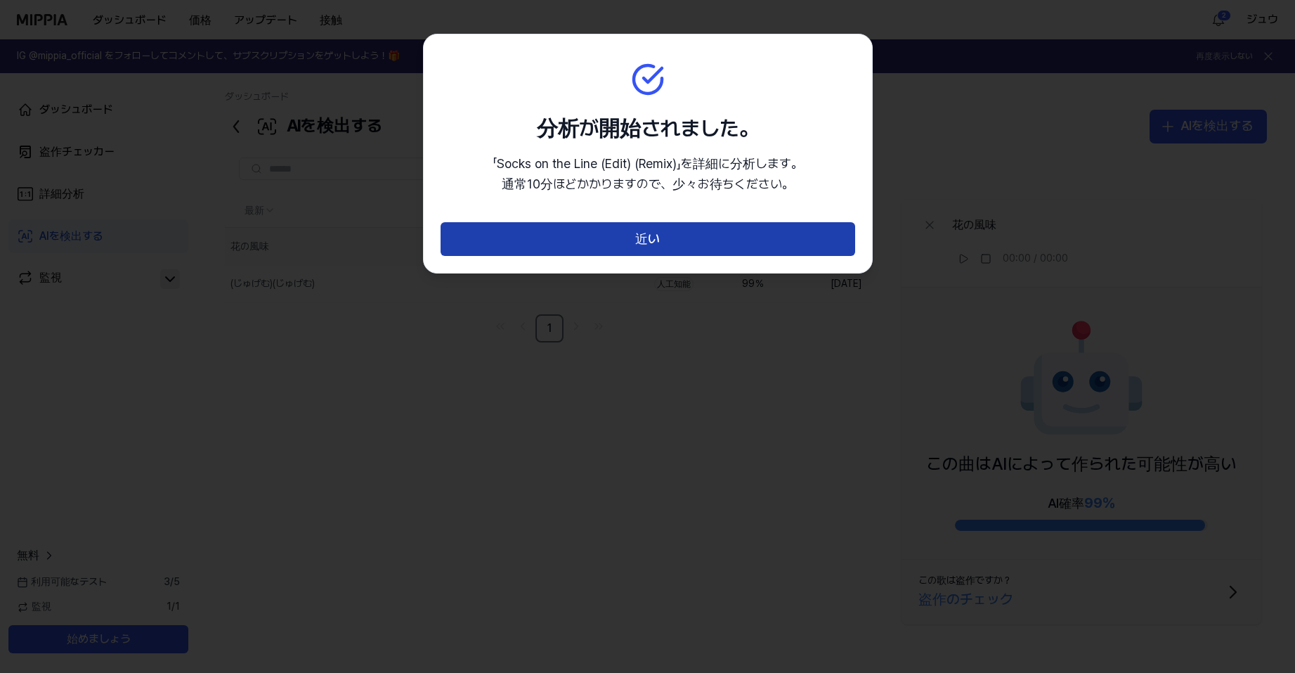
click at [727, 242] on button "近い" at bounding box center [648, 239] width 415 height 34
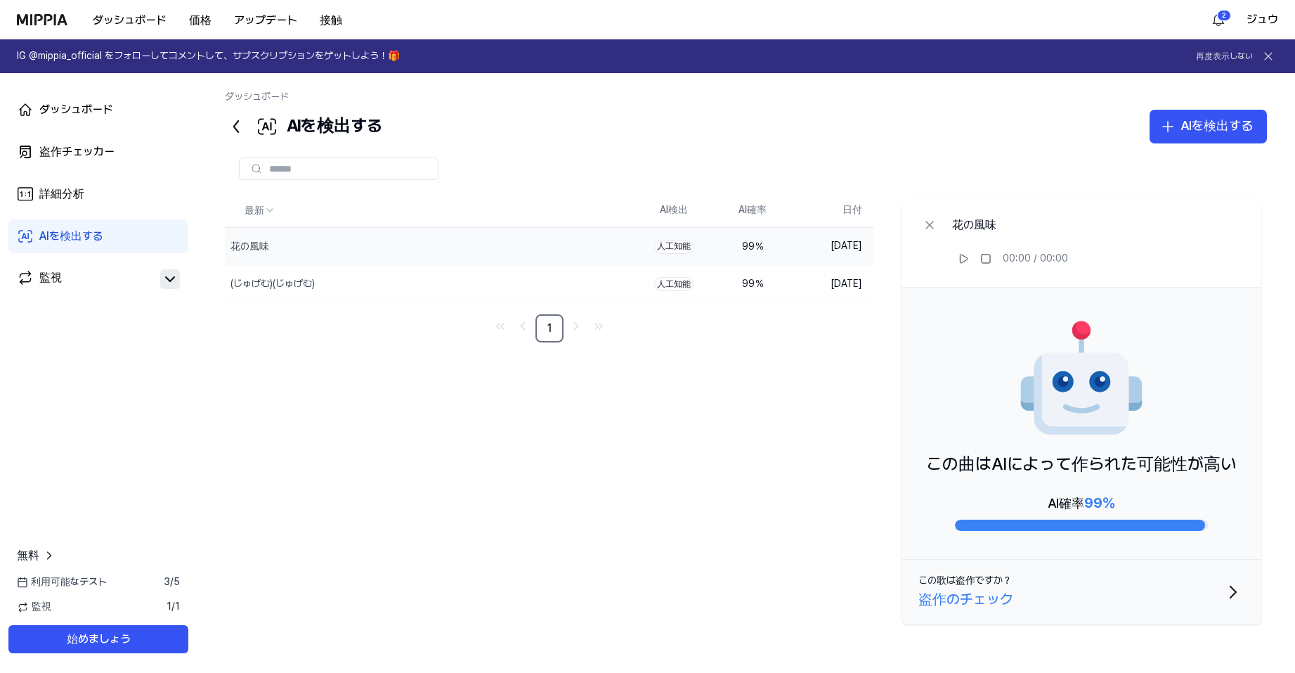
click at [960, 594] on font "盗作のチェック" at bounding box center [966, 598] width 95 height 17
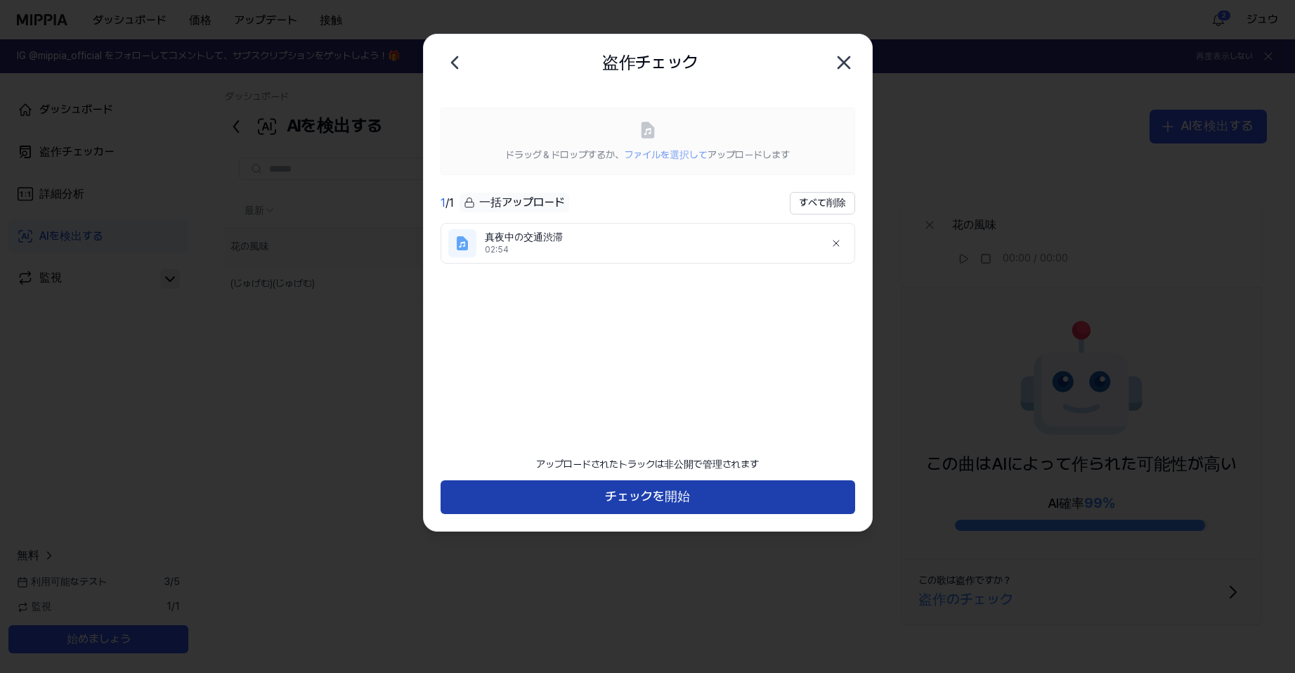
click at [661, 503] on font "チェックを開始" at bounding box center [647, 495] width 85 height 15
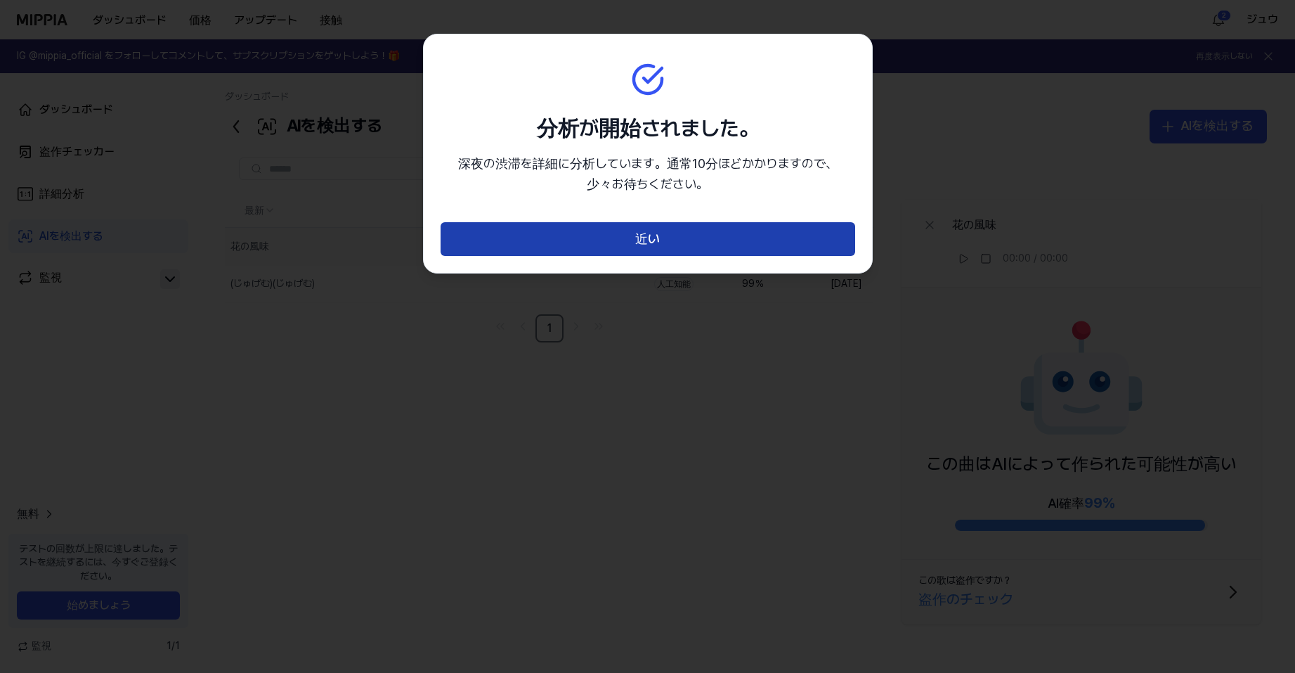
click at [668, 238] on button "近い" at bounding box center [648, 239] width 415 height 34
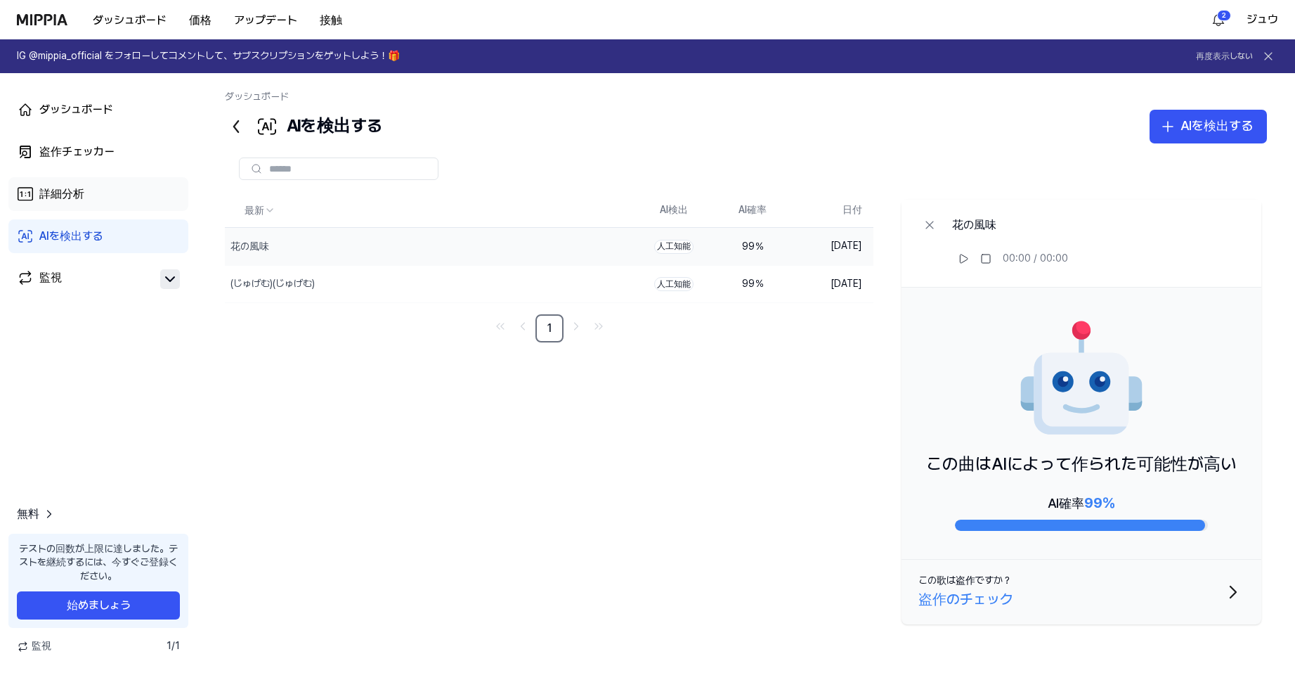
click at [73, 197] on font "詳細分析" at bounding box center [61, 193] width 45 height 13
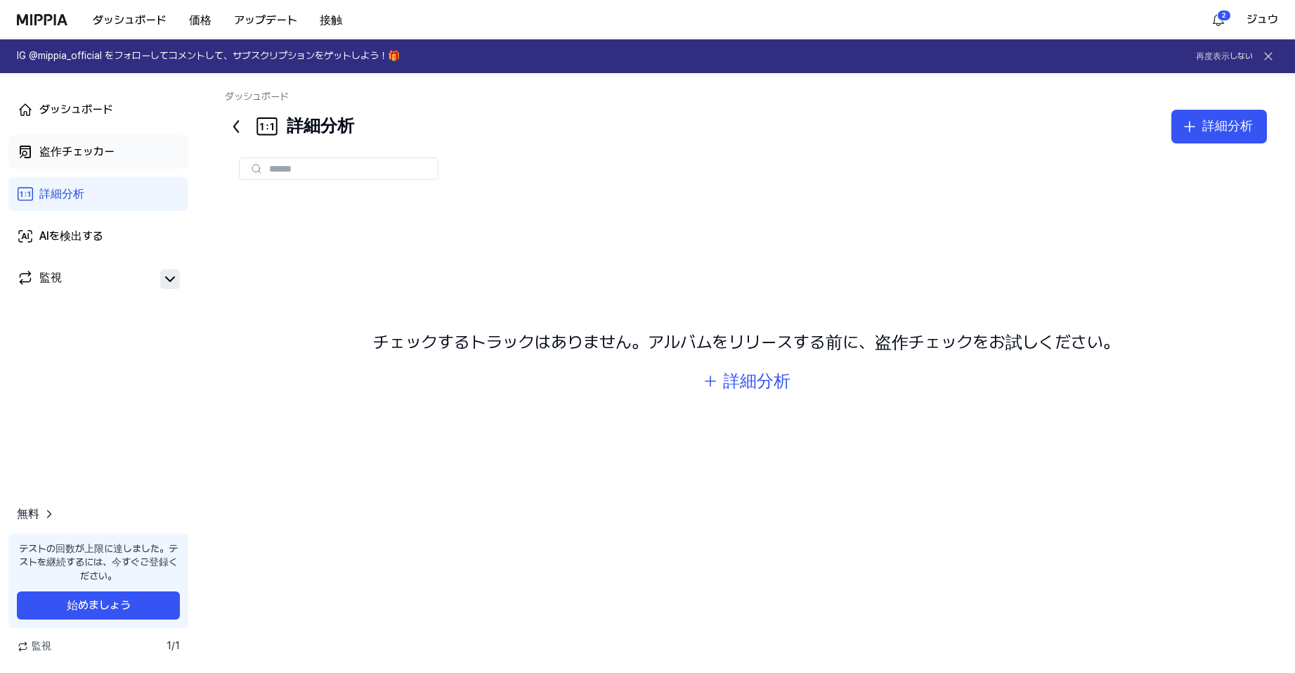
click at [116, 159] on link "盗作チェッカー" at bounding box center [98, 152] width 180 height 34
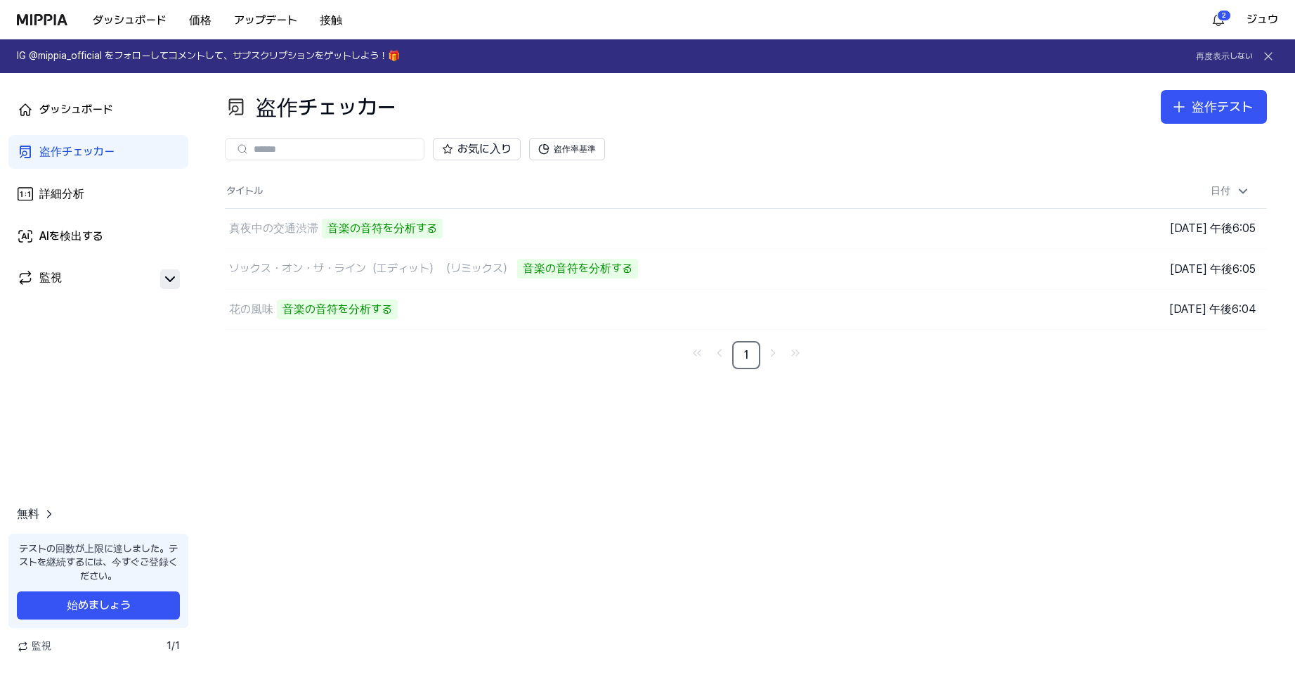
click at [1222, 385] on div "盗作チェッカー 盗作テスト 盗作チェッカー 詳細分析 AIを検出する お気に入り 盗作率基準 タイトル 日付 真夜中の交通渋滞 音楽の音符を分析する 結果へ進…" at bounding box center [746, 373] width 1099 height 600
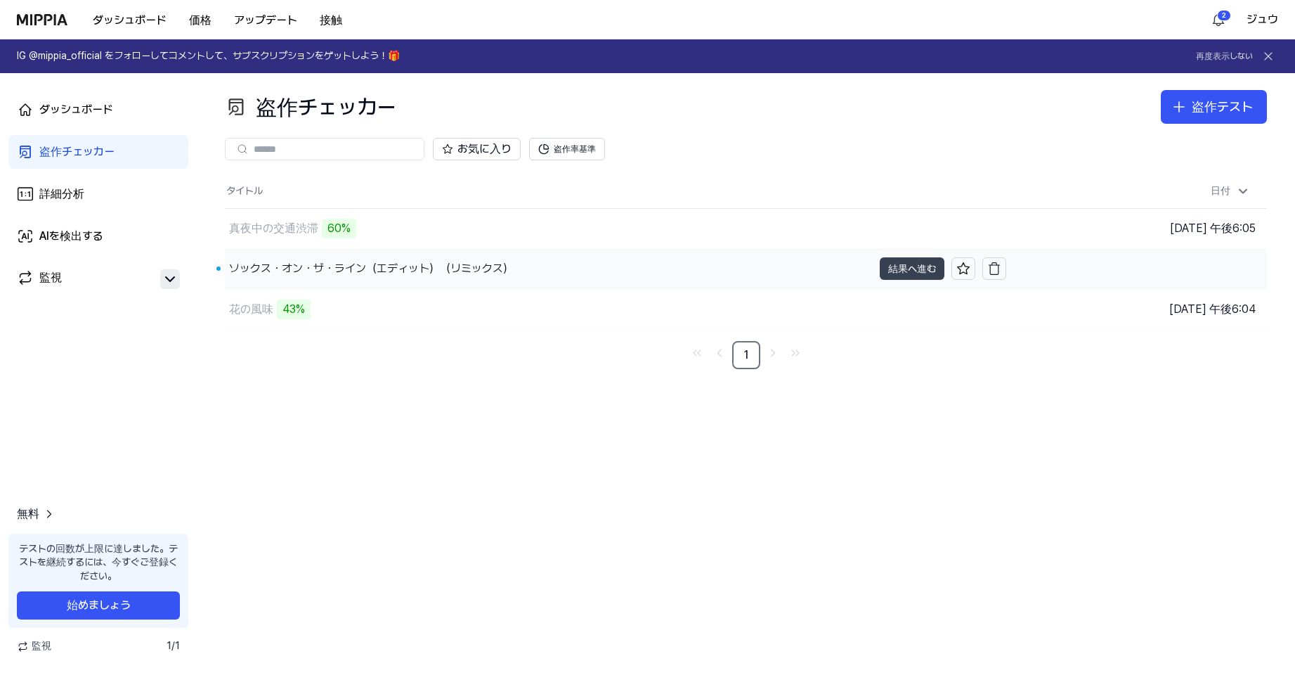
click at [905, 263] on font "結果へ進む" at bounding box center [912, 268] width 48 height 11
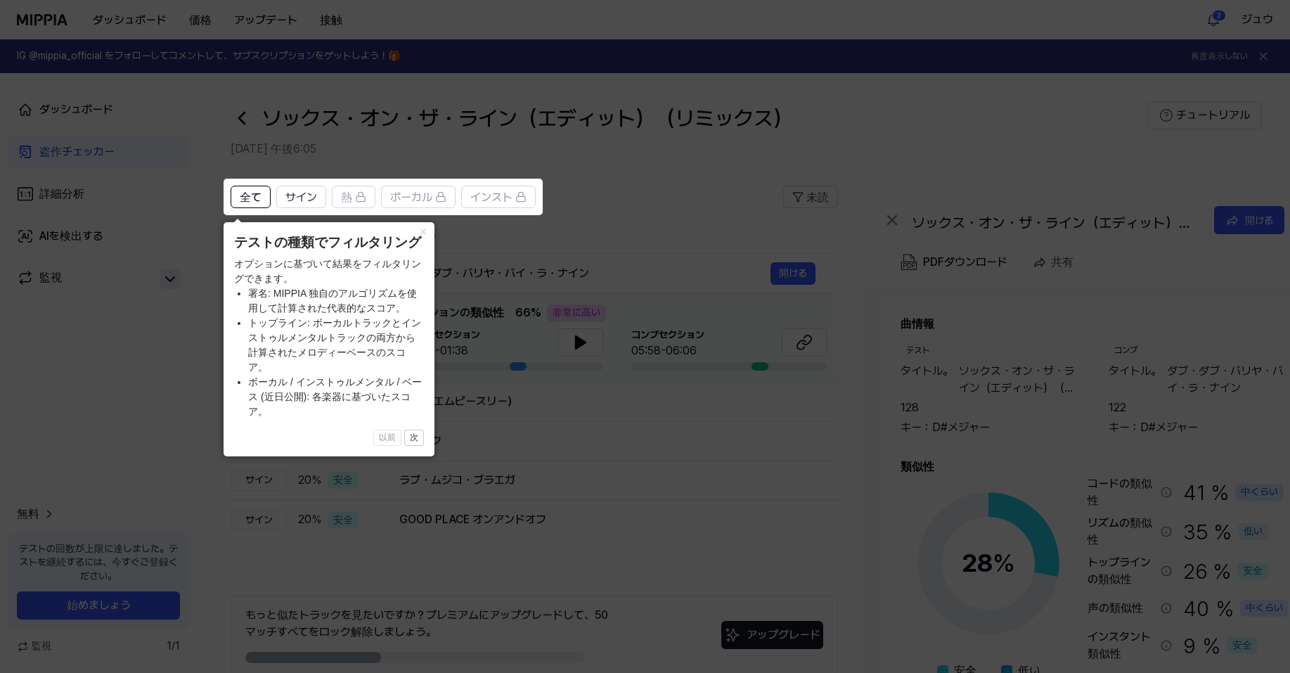
drag, startPoint x: 425, startPoint y: 241, endPoint x: 417, endPoint y: 399, distance: 158.3
click at [415, 396] on div "× テストの種類でフィルタリング オプションに基づいて結果をフィルタリングできます。 署名: MIPPIA 独自のアルゴリズムを使用して計算された代表的なスコ…" at bounding box center [328, 339] width 211 height 234
click at [416, 429] on button "次" at bounding box center [414, 437] width 20 height 17
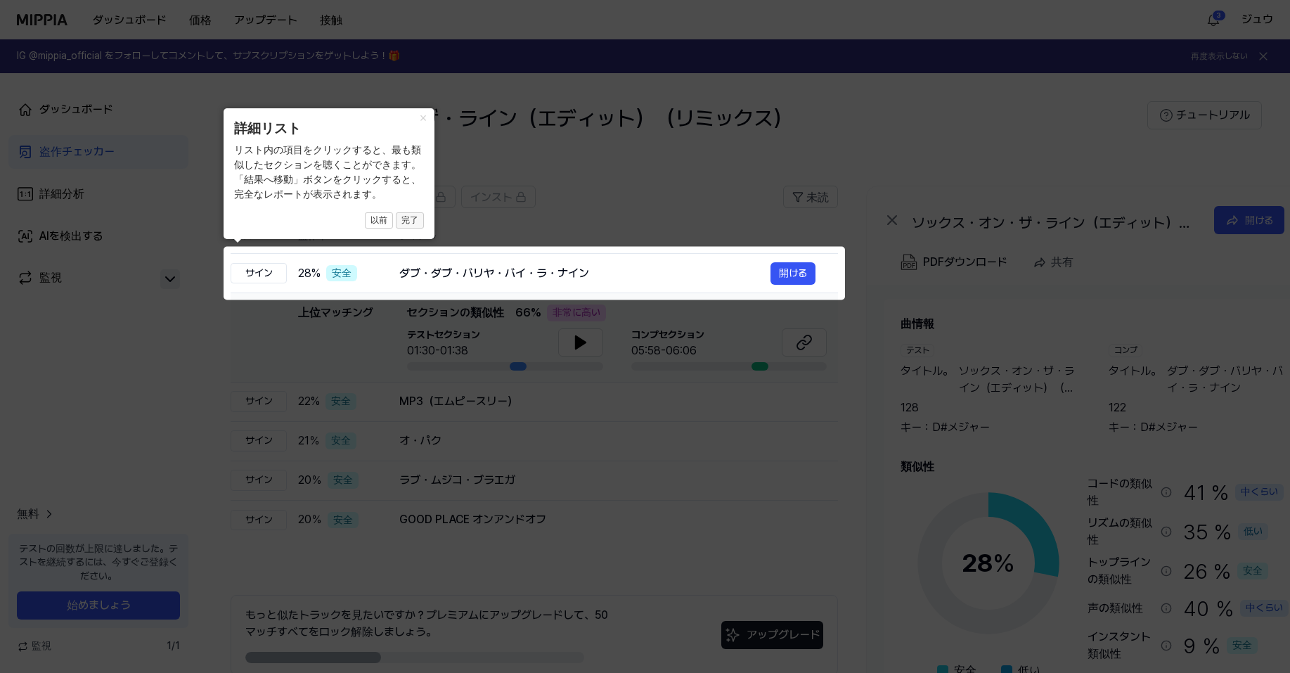
click at [408, 225] on font "完了" at bounding box center [409, 220] width 17 height 10
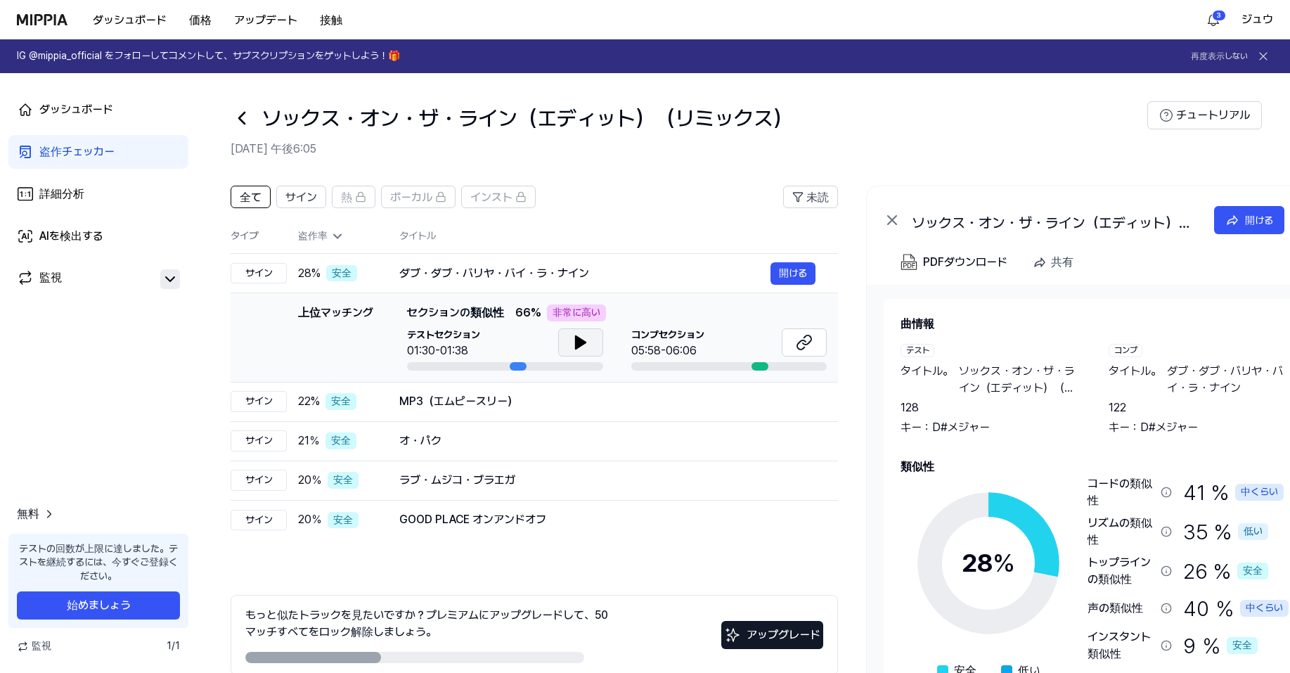
click at [580, 346] on icon at bounding box center [580, 342] width 10 height 13
click at [779, 273] on font "開ける" at bounding box center [793, 272] width 28 height 11
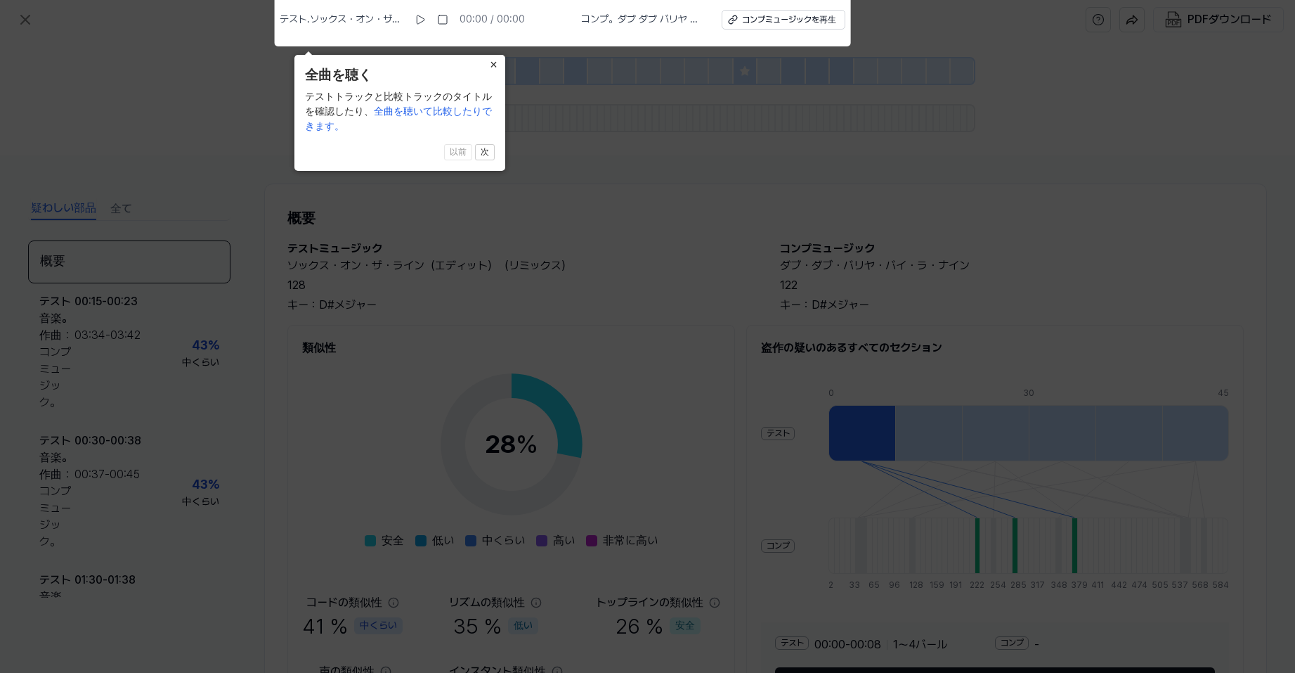
click at [495, 61] on font "×" at bounding box center [494, 65] width 8 height 14
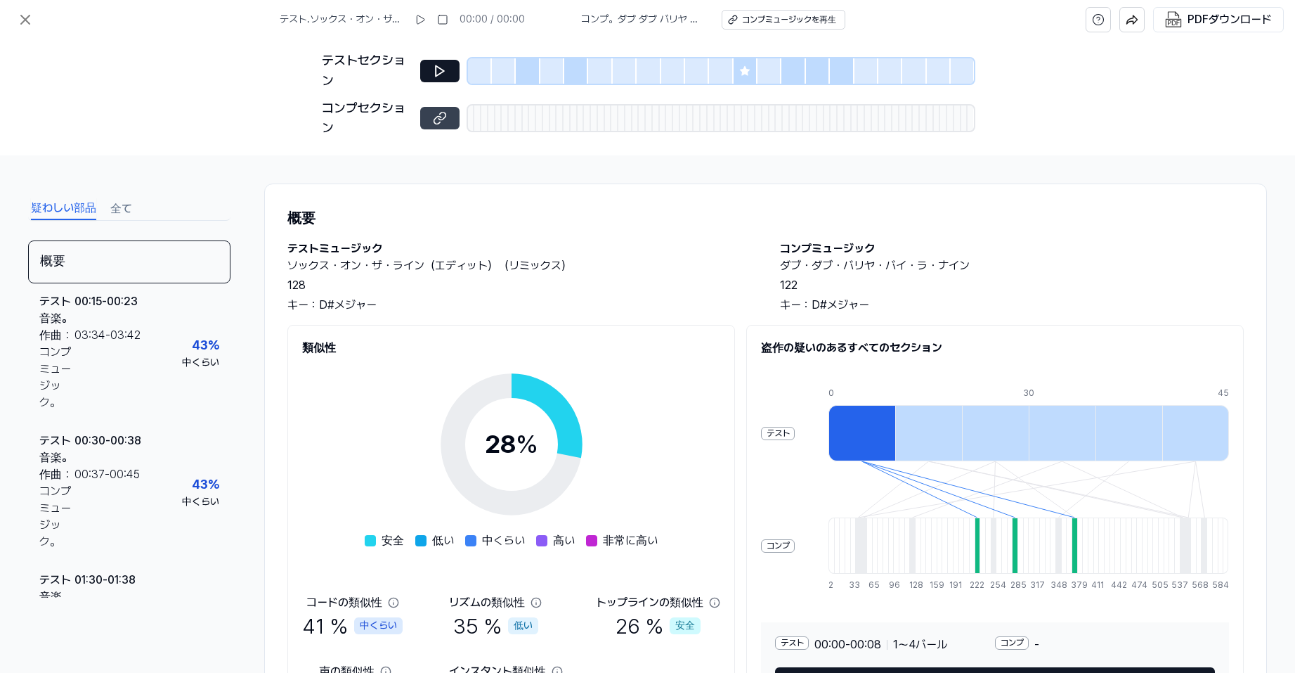
click at [436, 122] on icon at bounding box center [440, 118] width 14 height 14
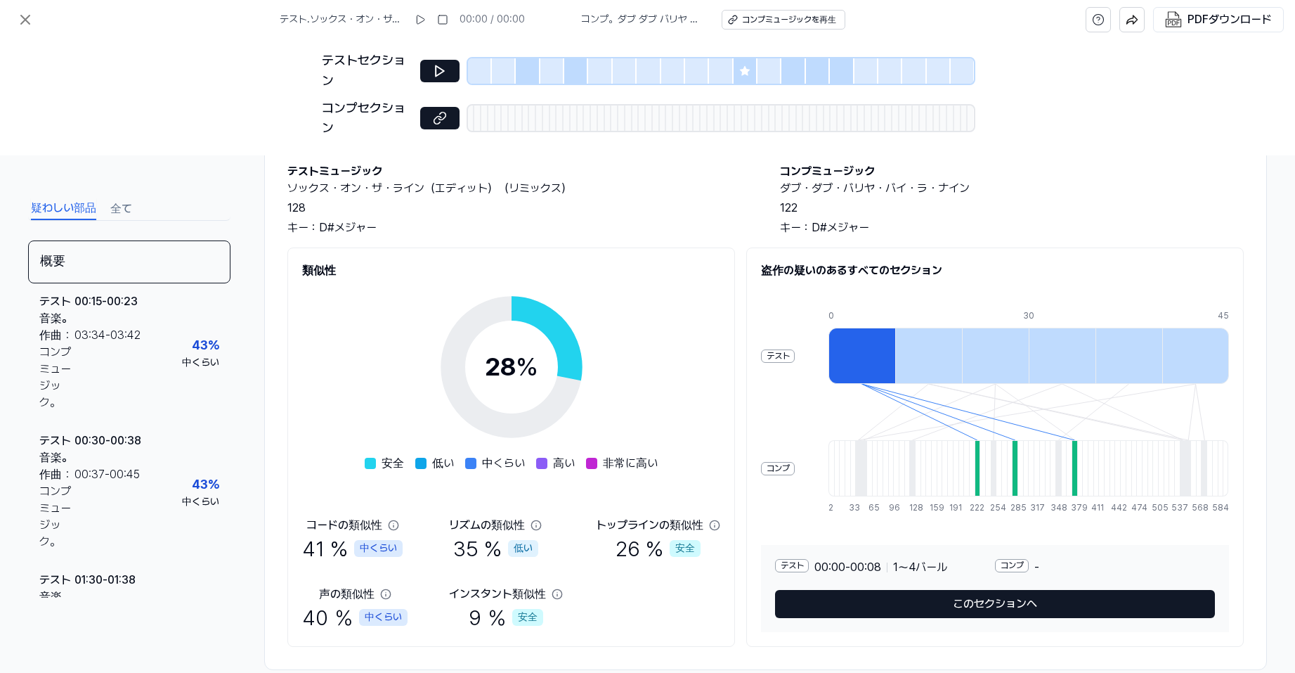
scroll to position [103, 0]
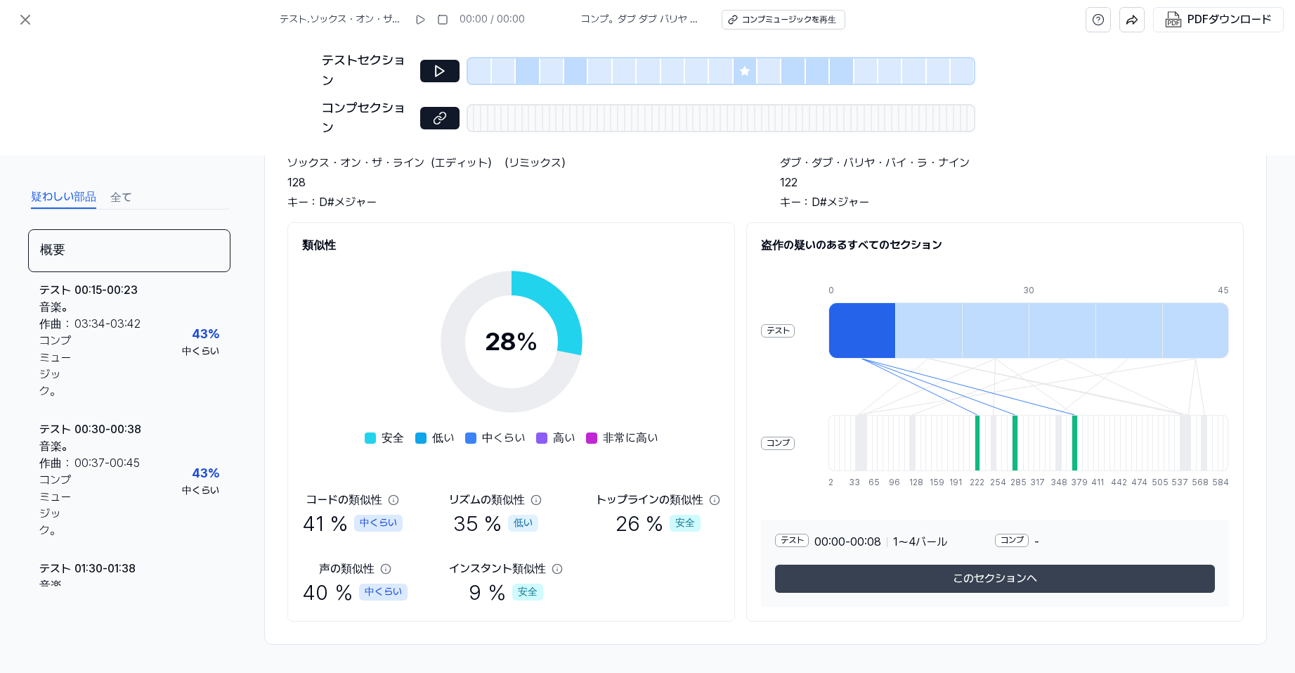
click at [1016, 580] on font "このセクションへ" at bounding box center [995, 577] width 84 height 13
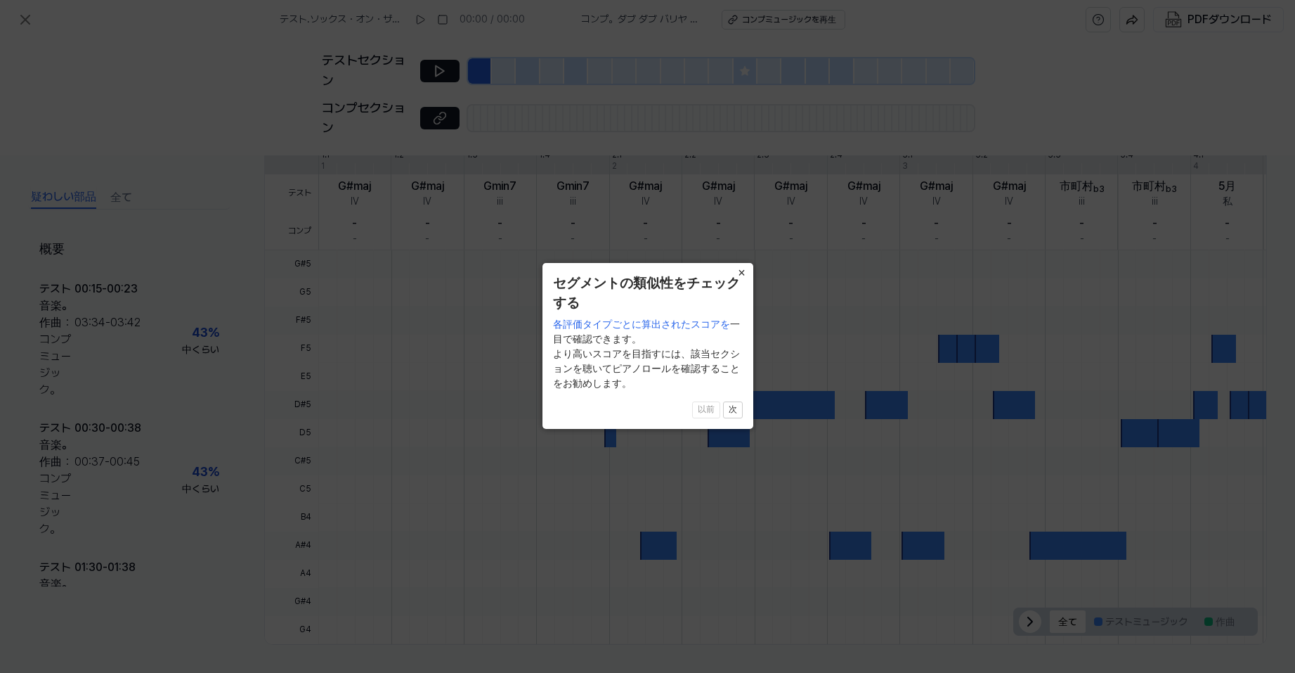
click at [743, 274] on font "×" at bounding box center [742, 273] width 8 height 14
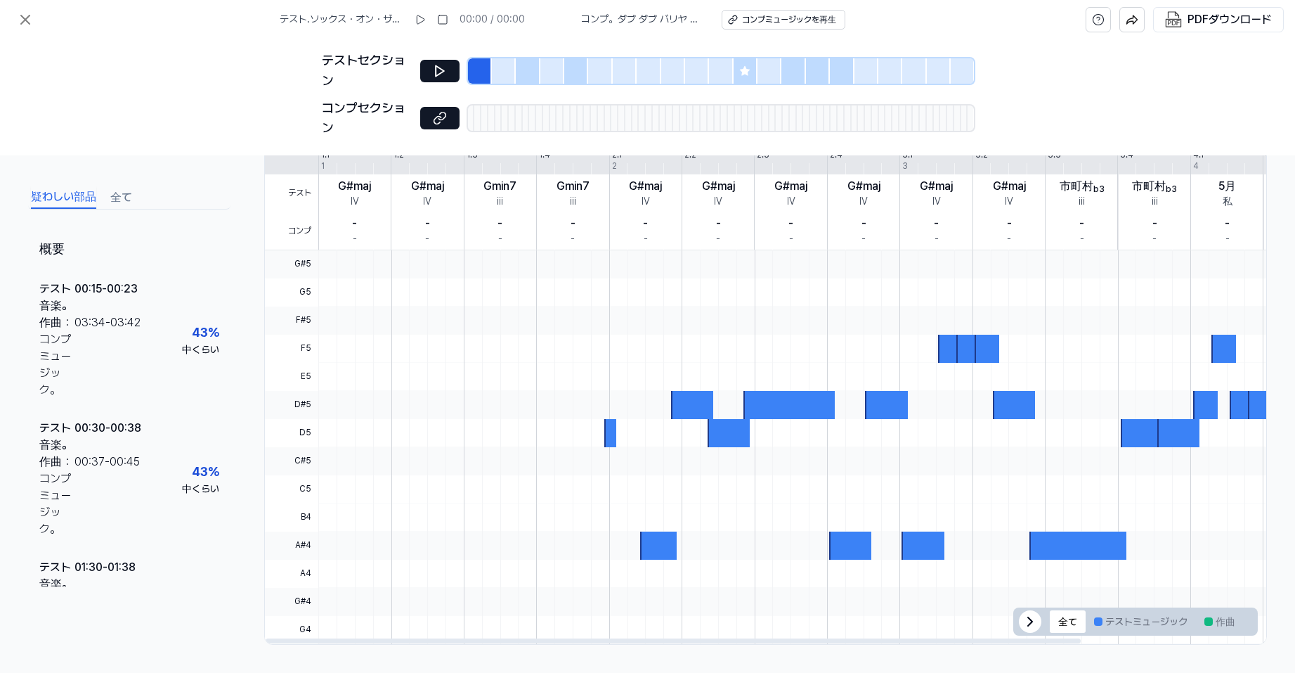
click at [1024, 621] on icon at bounding box center [1030, 621] width 17 height 17
click at [443, 71] on icon at bounding box center [440, 70] width 8 height 11
click at [441, 71] on icon at bounding box center [442, 70] width 2 height 9
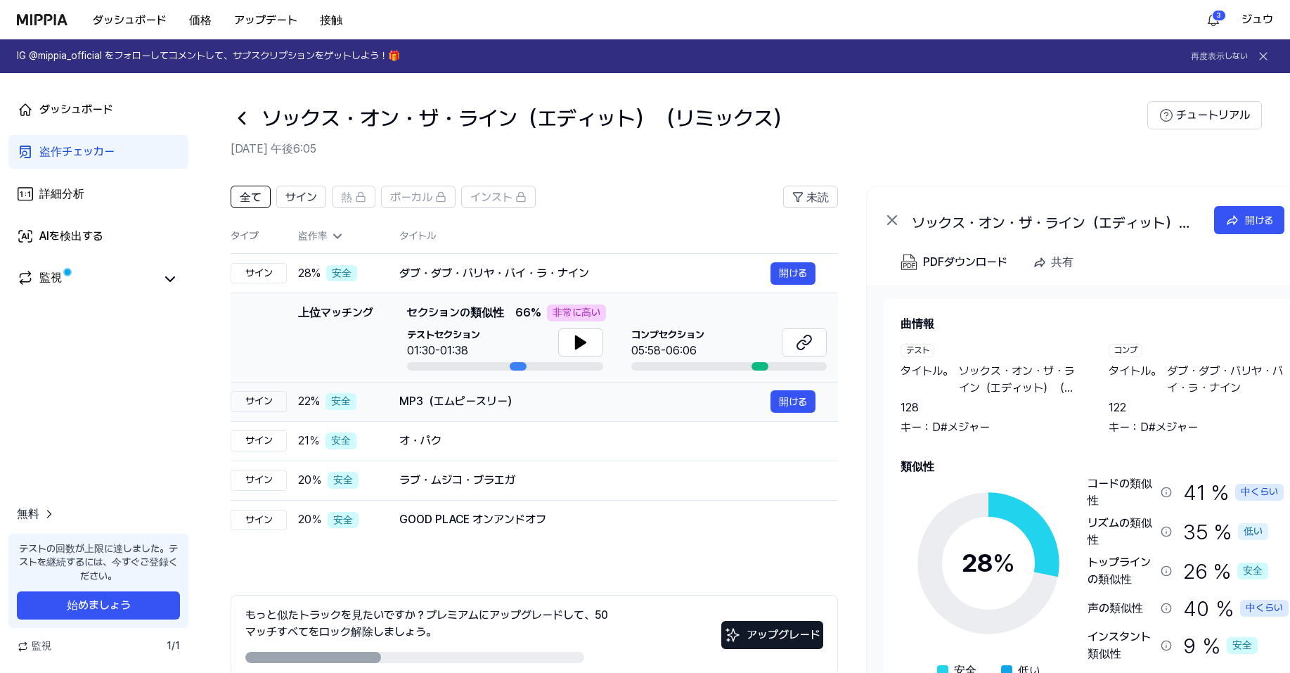
click at [589, 408] on div "MP3（エムピースリー）" at bounding box center [584, 401] width 371 height 17
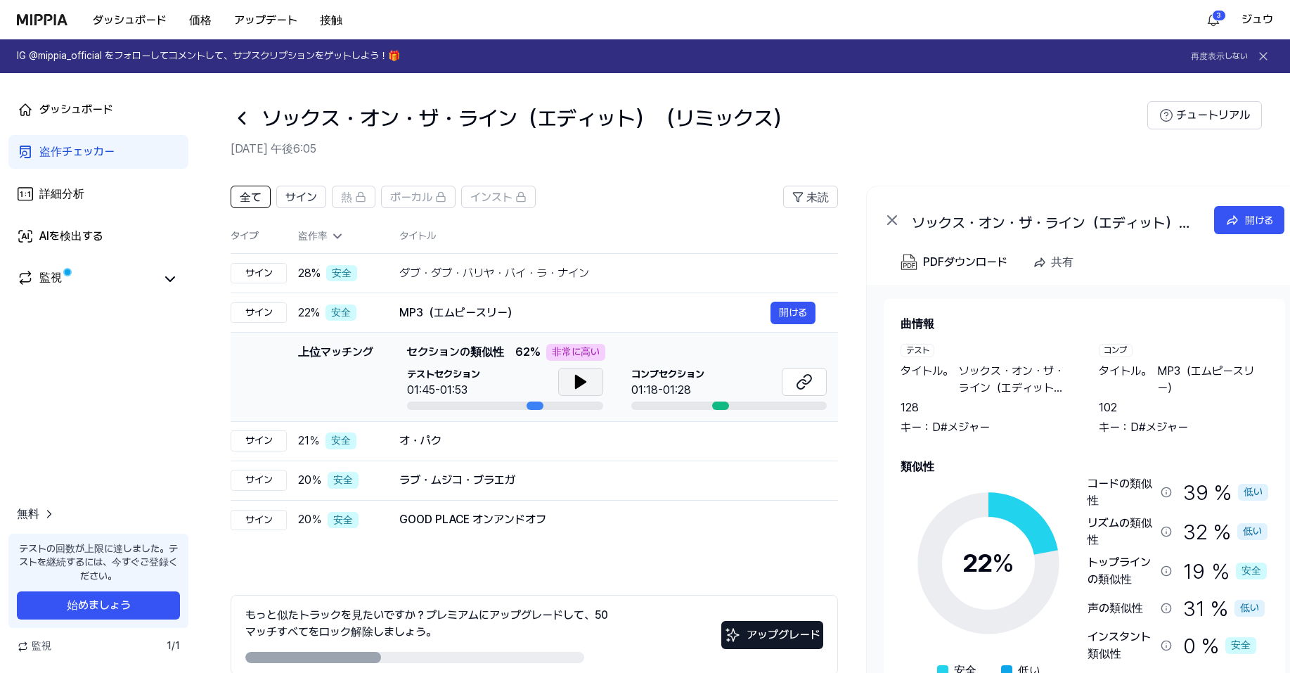
click at [580, 387] on icon at bounding box center [580, 381] width 17 height 17
click at [580, 384] on icon at bounding box center [580, 381] width 17 height 17
click at [566, 451] on div "オ・パク 開ける" at bounding box center [607, 440] width 416 height 22
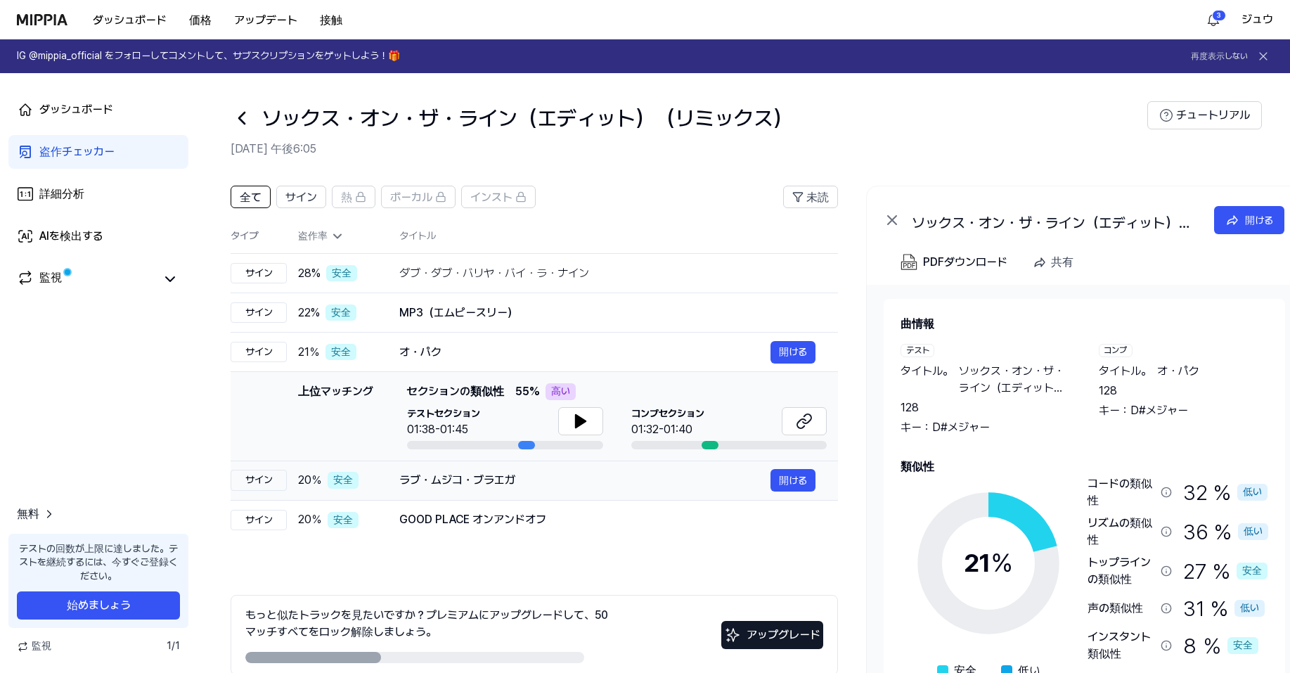
click at [585, 484] on div "ラブ・ムジコ・ブラエガ" at bounding box center [584, 480] width 371 height 17
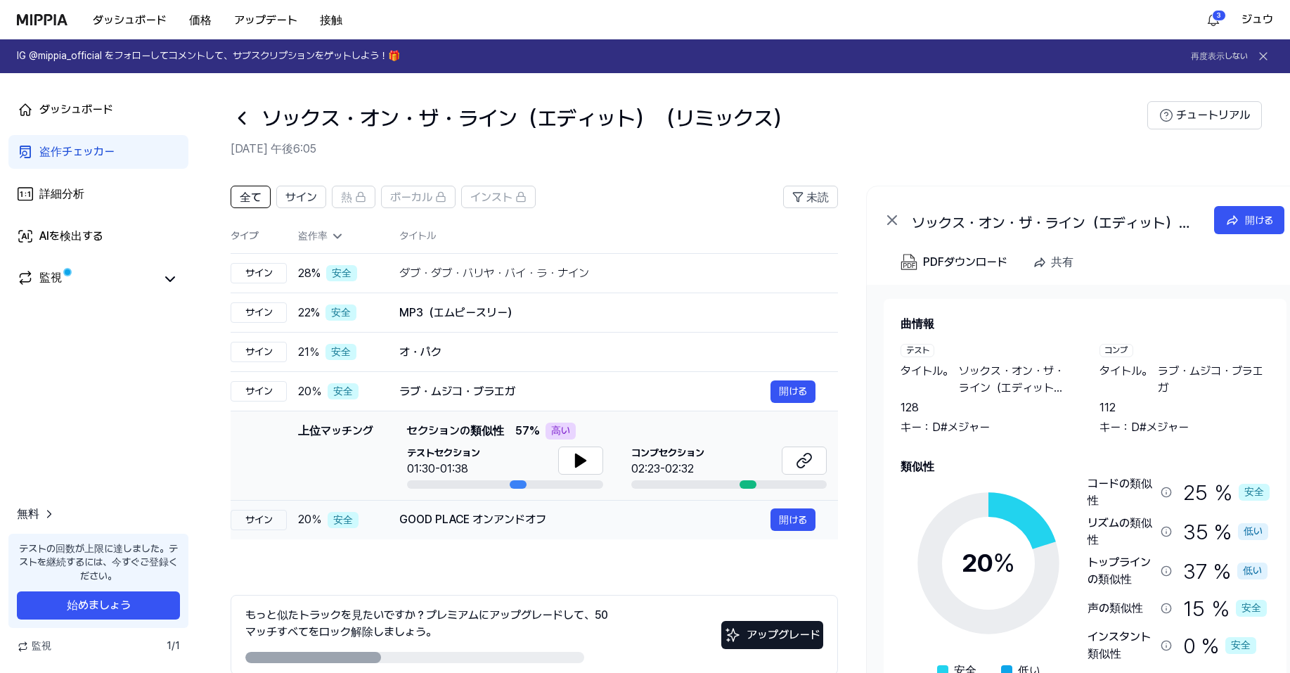
click at [593, 518] on div "GOOD PLACE オンアンドオフ" at bounding box center [584, 519] width 371 height 17
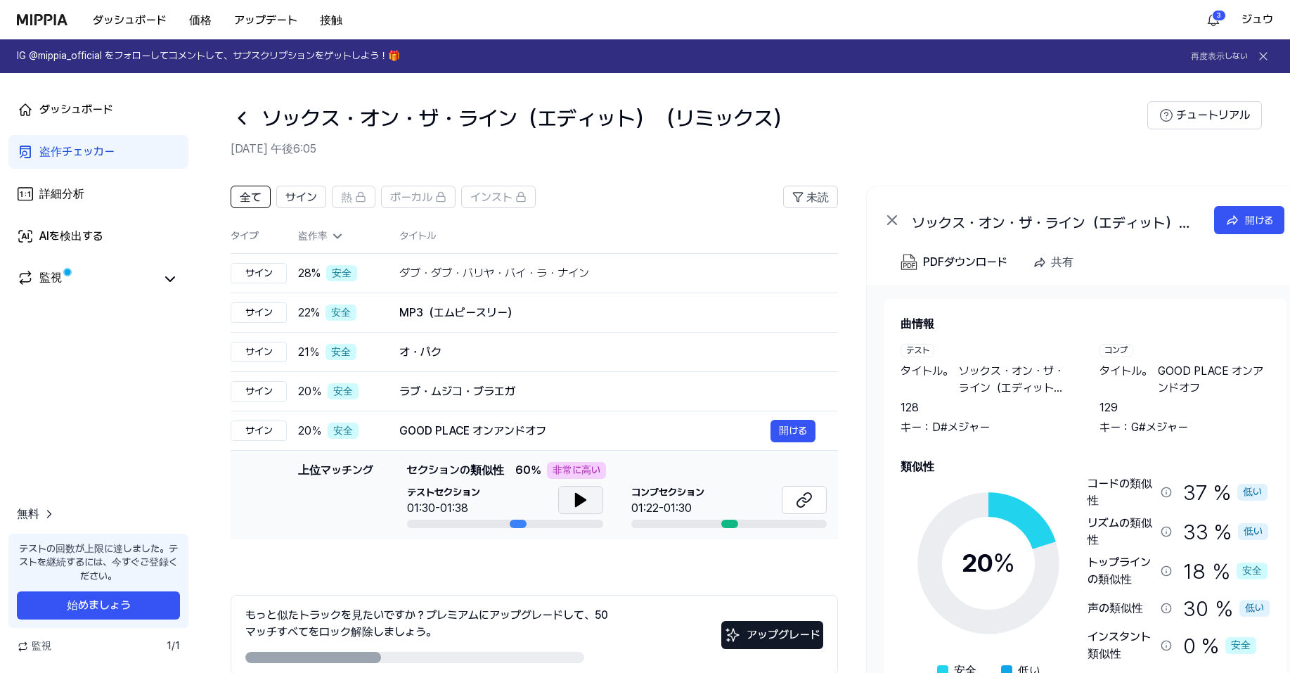
click at [590, 507] on button at bounding box center [580, 500] width 45 height 28
click at [585, 502] on icon at bounding box center [583, 499] width 3 height 11
click at [607, 433] on div "GOOD PLACE オンアンドオフ" at bounding box center [584, 430] width 371 height 17
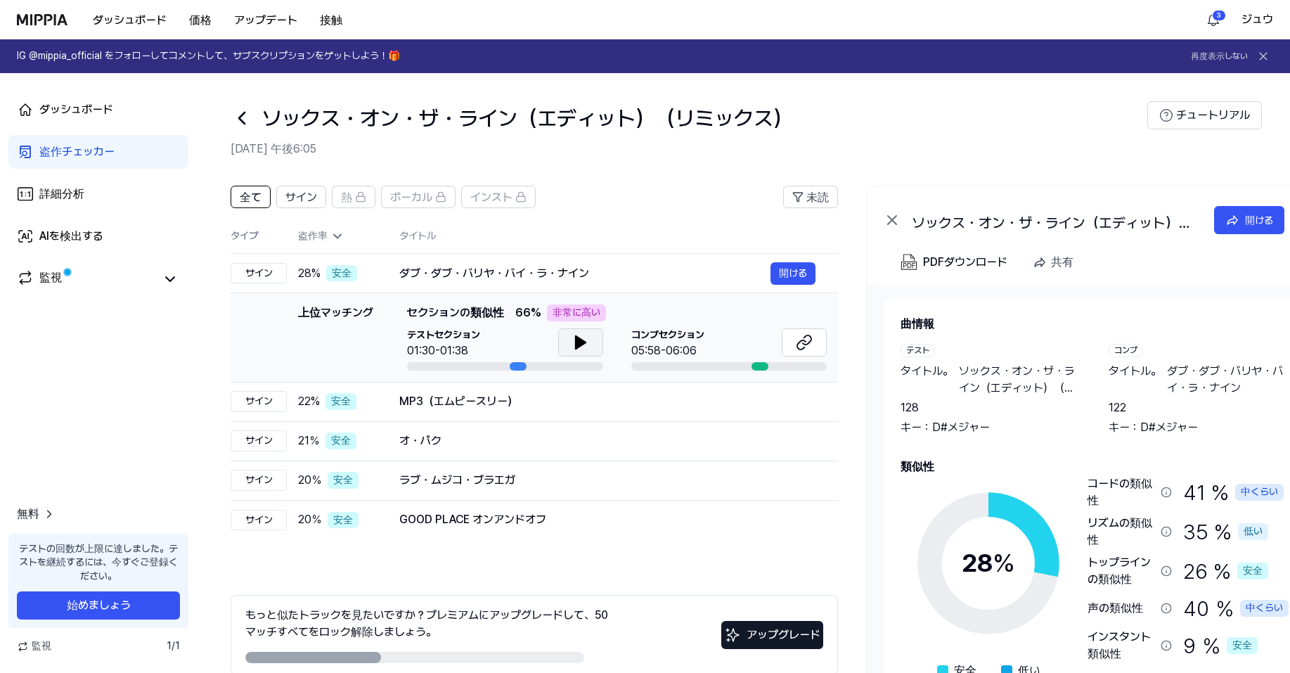
click at [588, 347] on icon at bounding box center [580, 342] width 17 height 17
click at [569, 410] on div "MP3（エムピースリー） 開ける" at bounding box center [607, 401] width 416 height 22
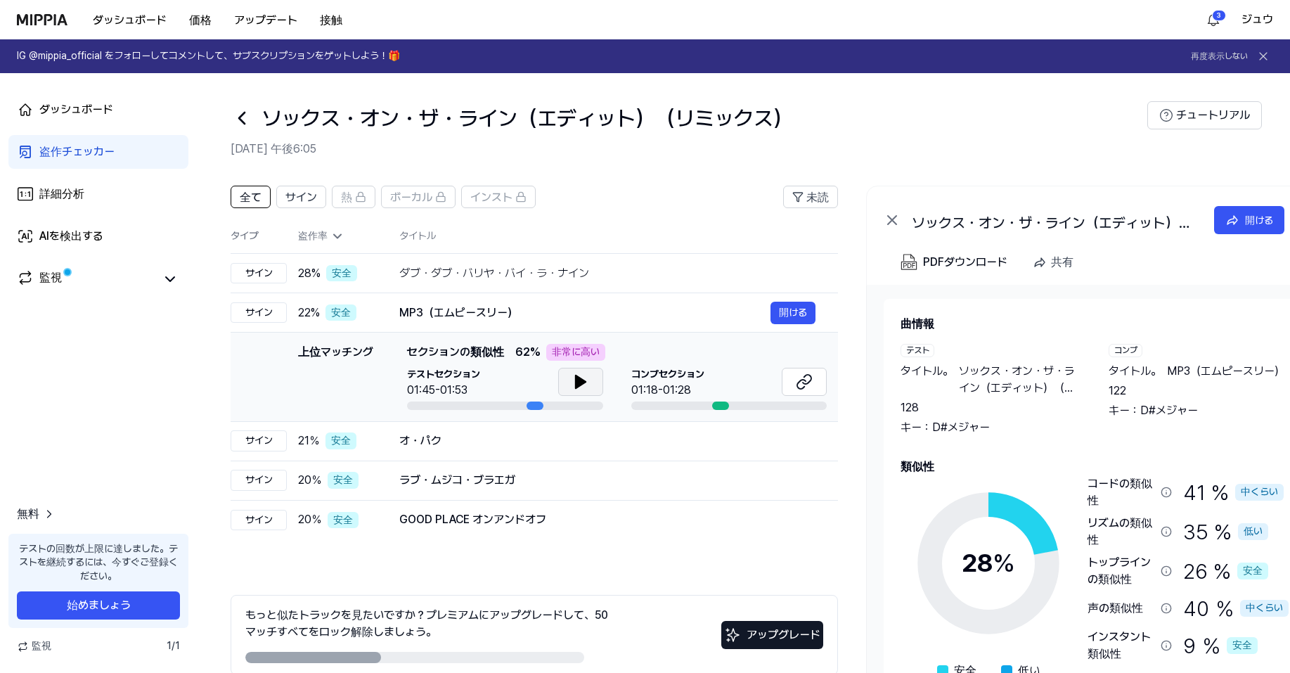
click at [581, 387] on icon at bounding box center [580, 381] width 17 height 17
click at [582, 386] on icon at bounding box center [583, 381] width 3 height 11
click at [566, 434] on div "オ・パク" at bounding box center [584, 440] width 371 height 17
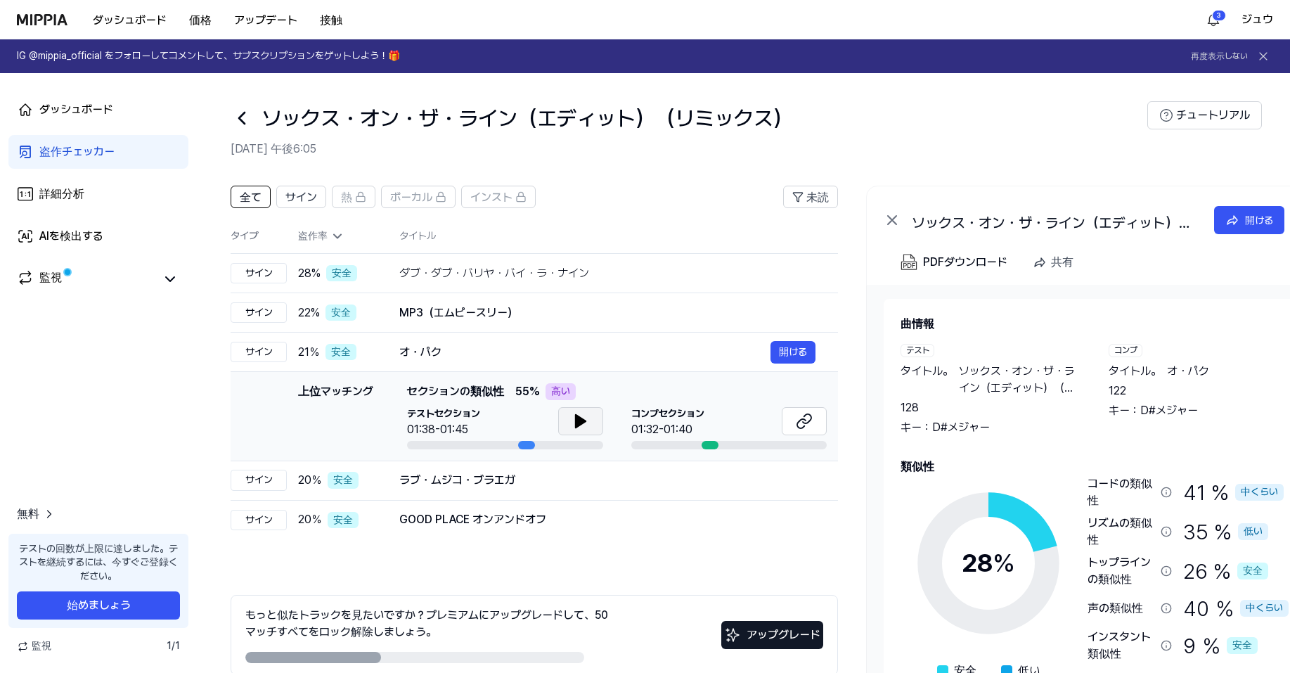
click at [582, 412] on button at bounding box center [580, 421] width 45 height 28
click at [584, 422] on icon at bounding box center [583, 420] width 3 height 11
click at [574, 472] on div "ラブ・ムジコ・ブラエガ" at bounding box center [584, 480] width 371 height 17
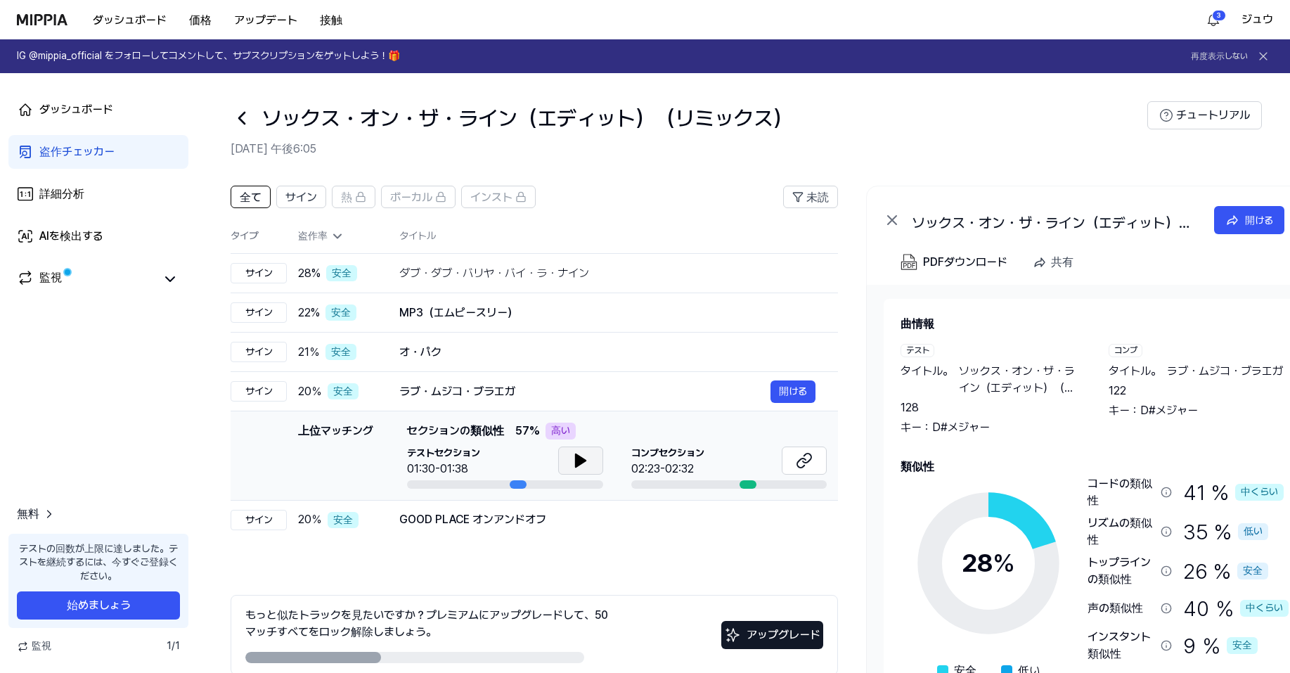
click at [582, 455] on icon at bounding box center [580, 460] width 17 height 17
click at [582, 455] on icon at bounding box center [583, 460] width 3 height 11
click at [244, 120] on icon at bounding box center [242, 118] width 22 height 22
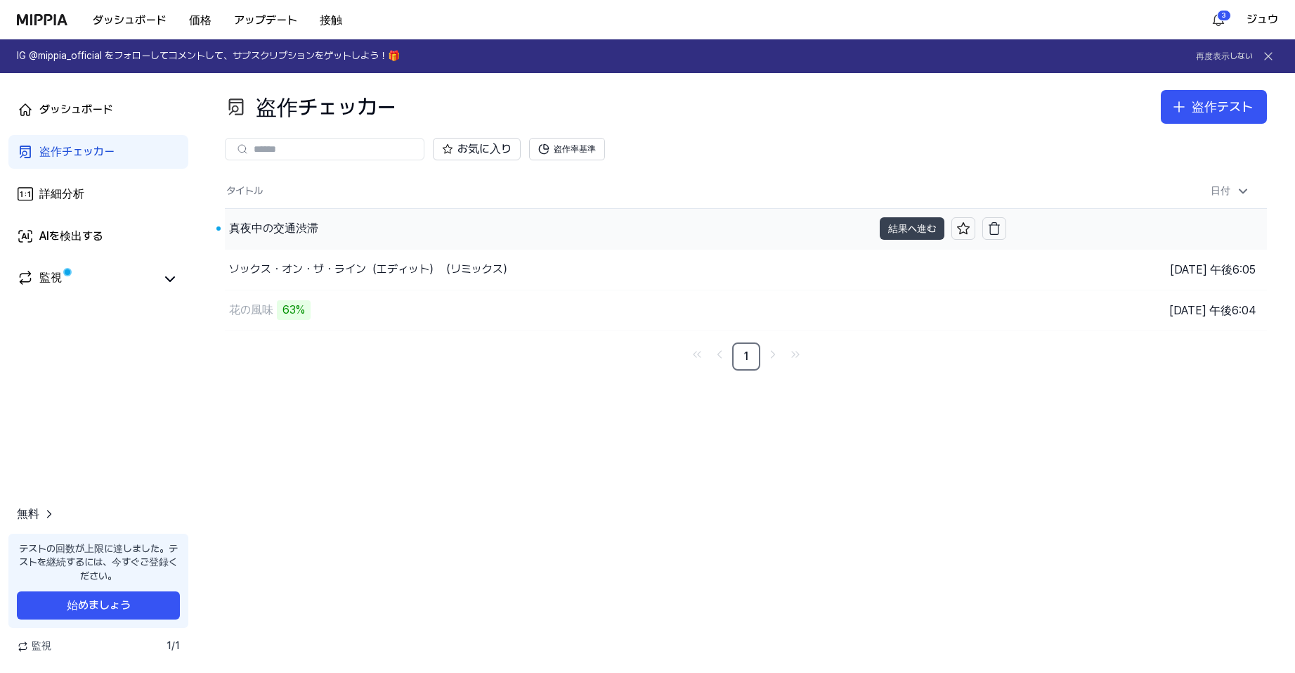
click at [893, 226] on font "結果へ進む" at bounding box center [912, 228] width 48 height 11
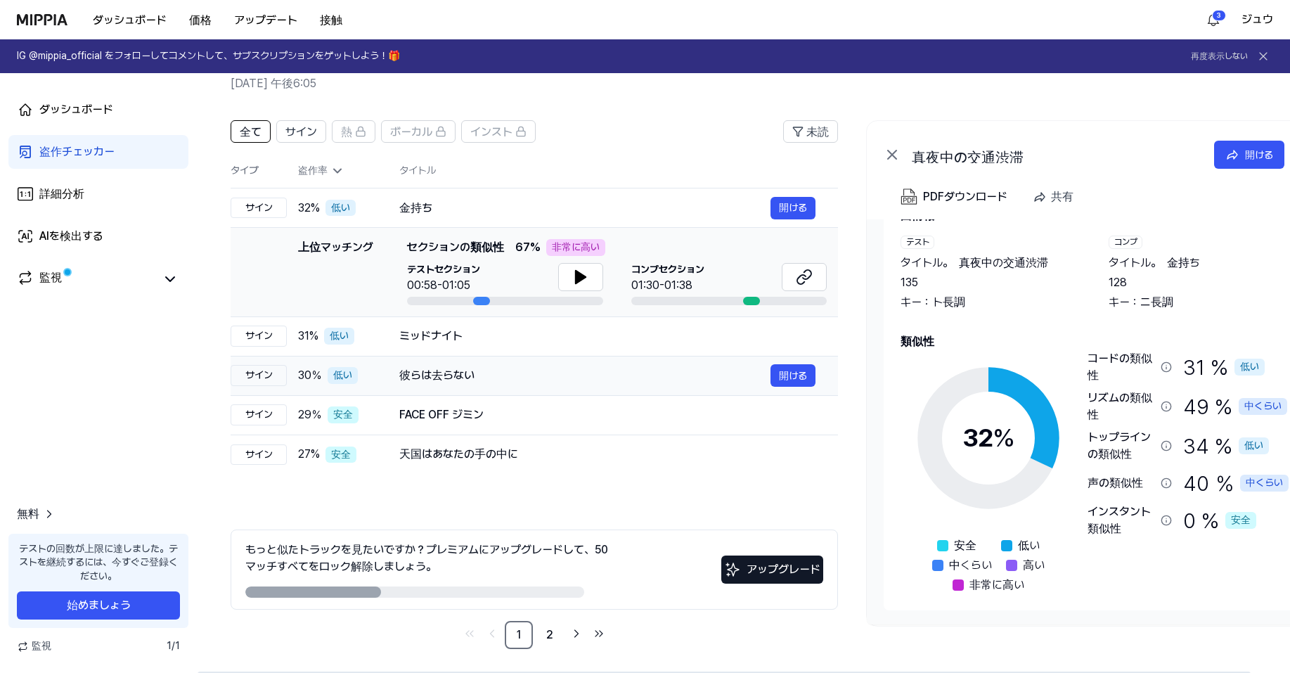
scroll to position [70, 0]
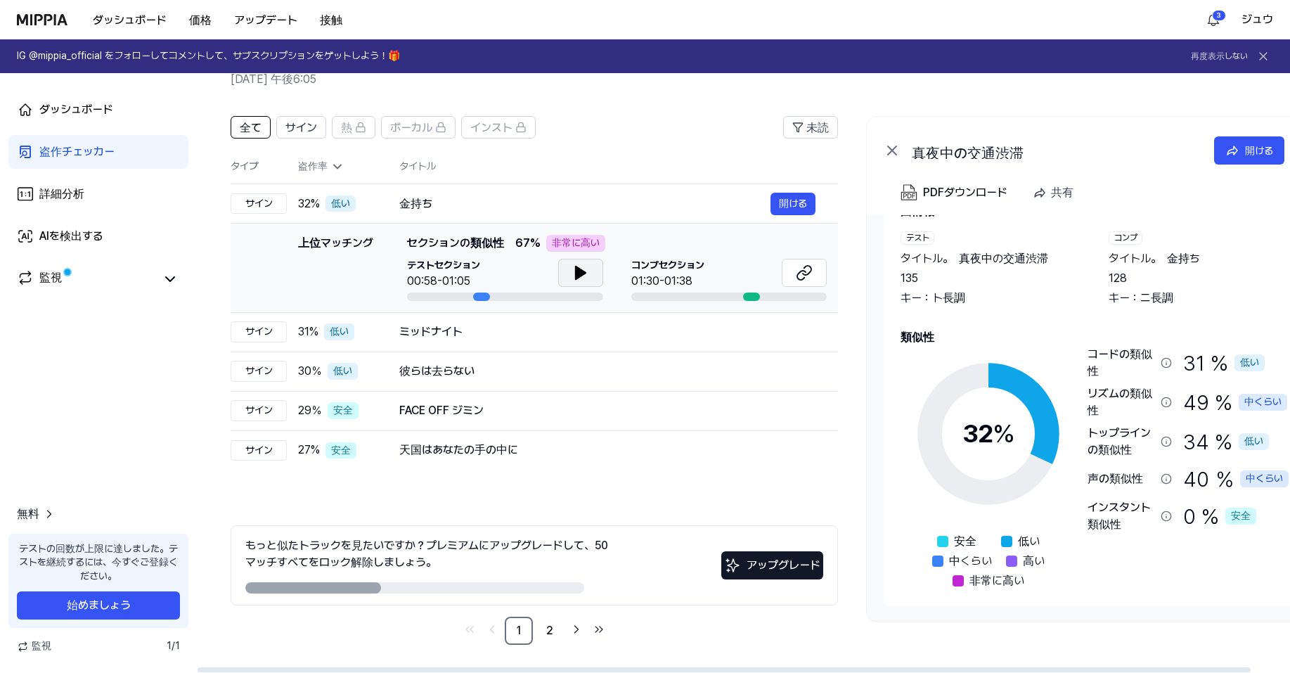
click at [579, 272] on icon at bounding box center [580, 272] width 10 height 13
click at [589, 283] on button at bounding box center [580, 273] width 45 height 28
click at [791, 278] on button at bounding box center [804, 273] width 45 height 28
click at [591, 339] on div "ミッドナイト" at bounding box center [584, 331] width 371 height 17
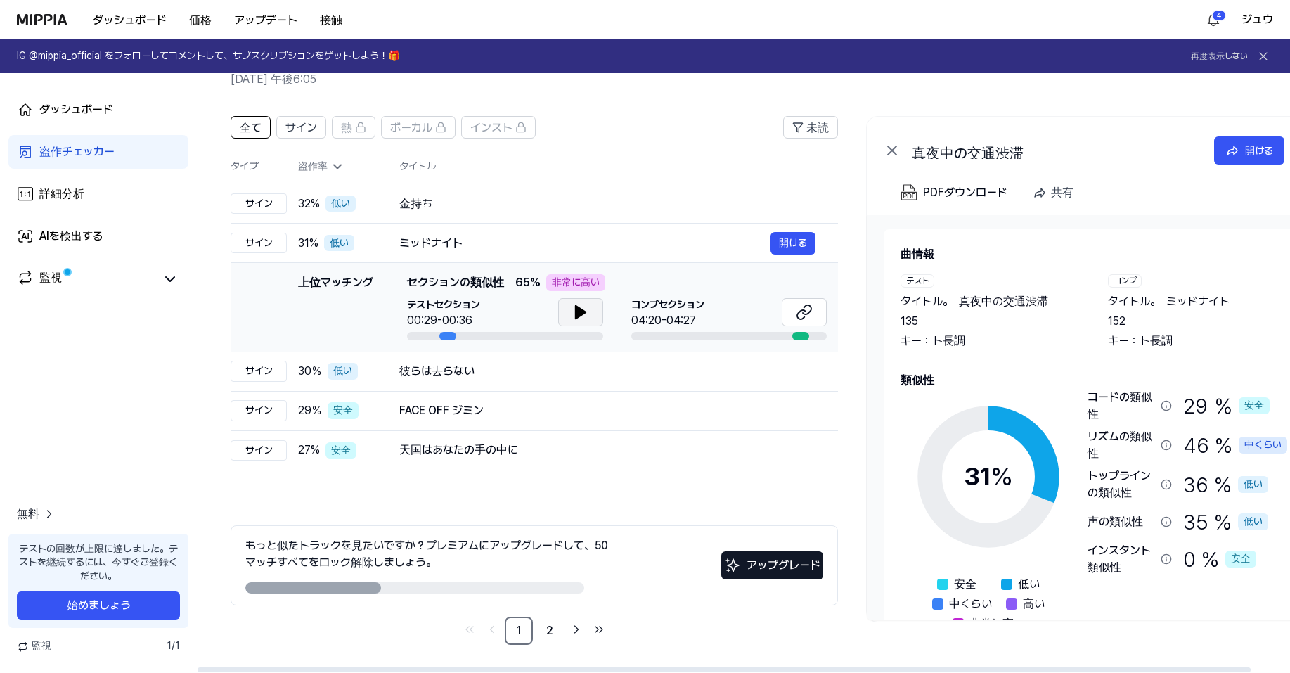
click at [587, 316] on icon at bounding box center [580, 312] width 17 height 17
click at [585, 316] on icon at bounding box center [580, 312] width 17 height 17
click at [798, 313] on icon at bounding box center [801, 314] width 8 height 9
click at [576, 306] on icon at bounding box center [580, 312] width 10 height 13
click at [579, 311] on icon at bounding box center [577, 311] width 3 height 11
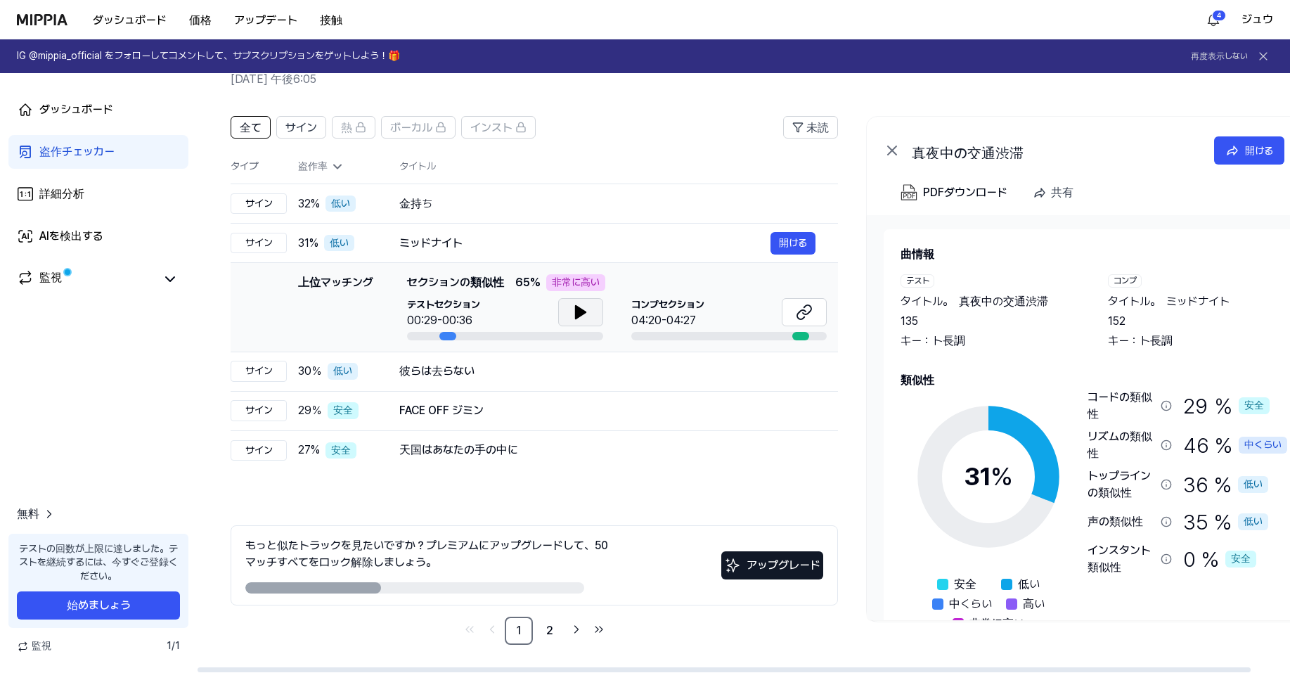
click at [567, 313] on button at bounding box center [580, 312] width 45 height 28
click at [580, 311] on icon at bounding box center [580, 312] width 17 height 17
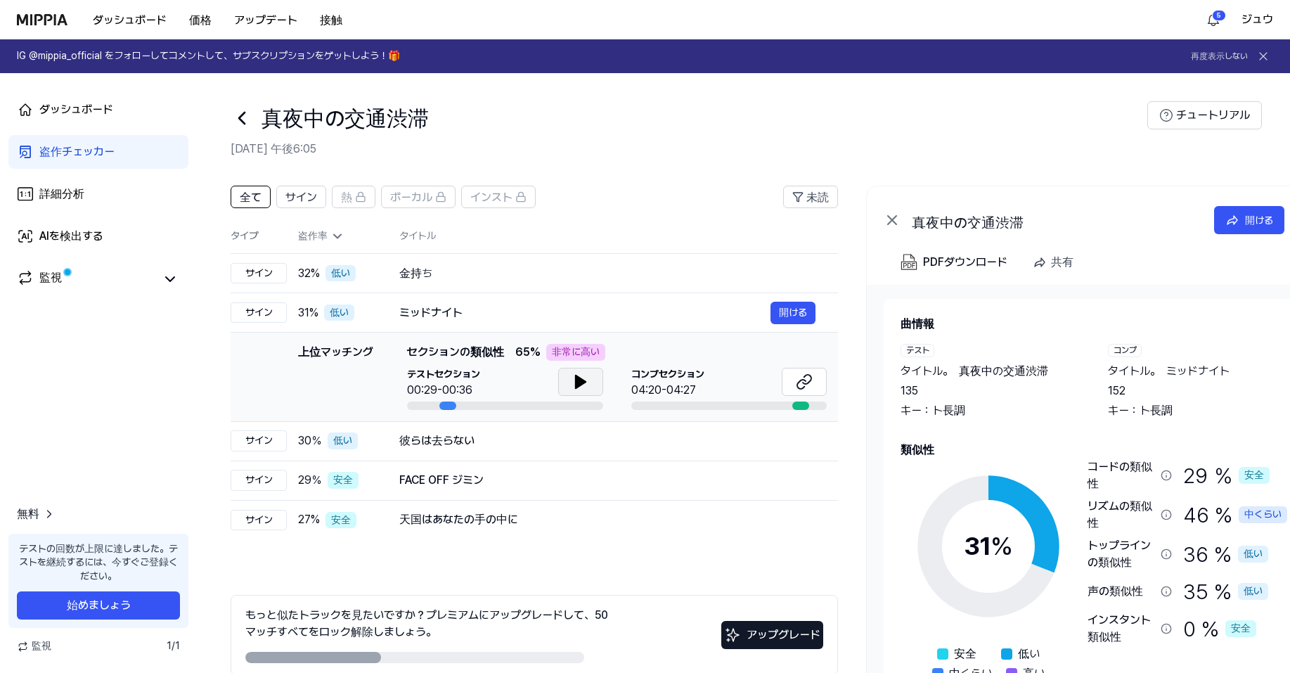
click at [242, 109] on icon at bounding box center [242, 118] width 22 height 22
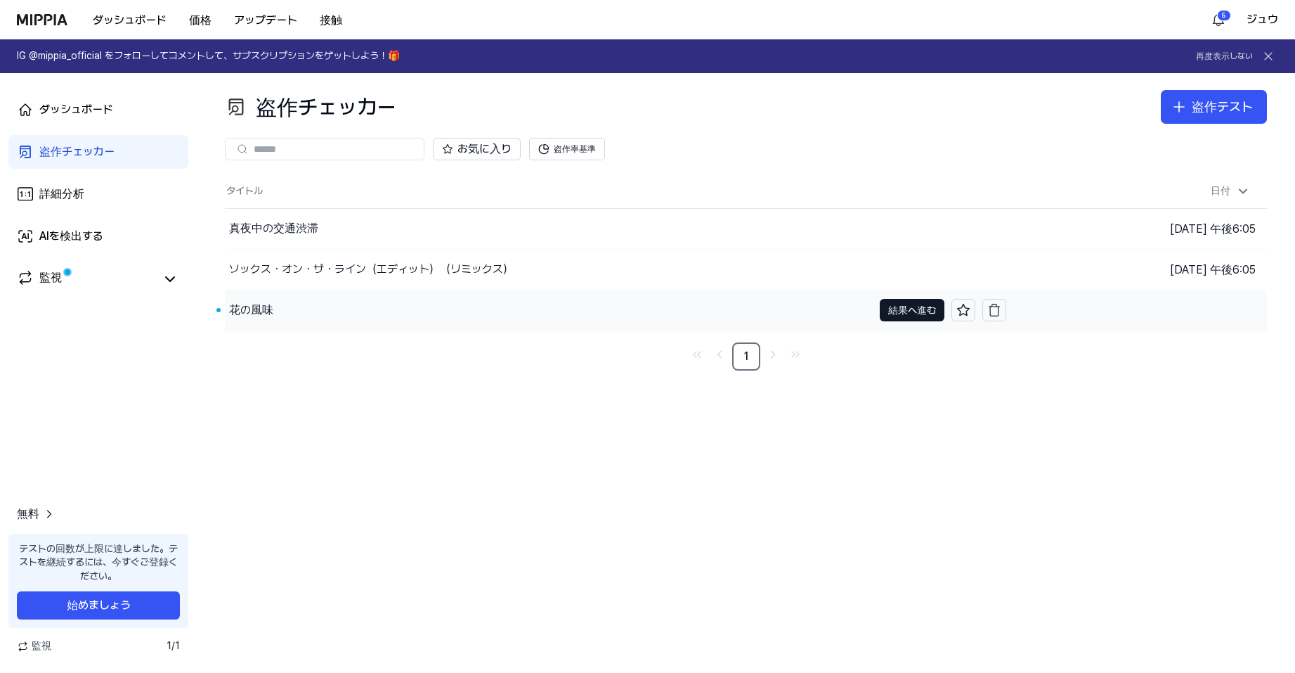
click at [472, 306] on div "花の風味" at bounding box center [549, 310] width 648 height 40
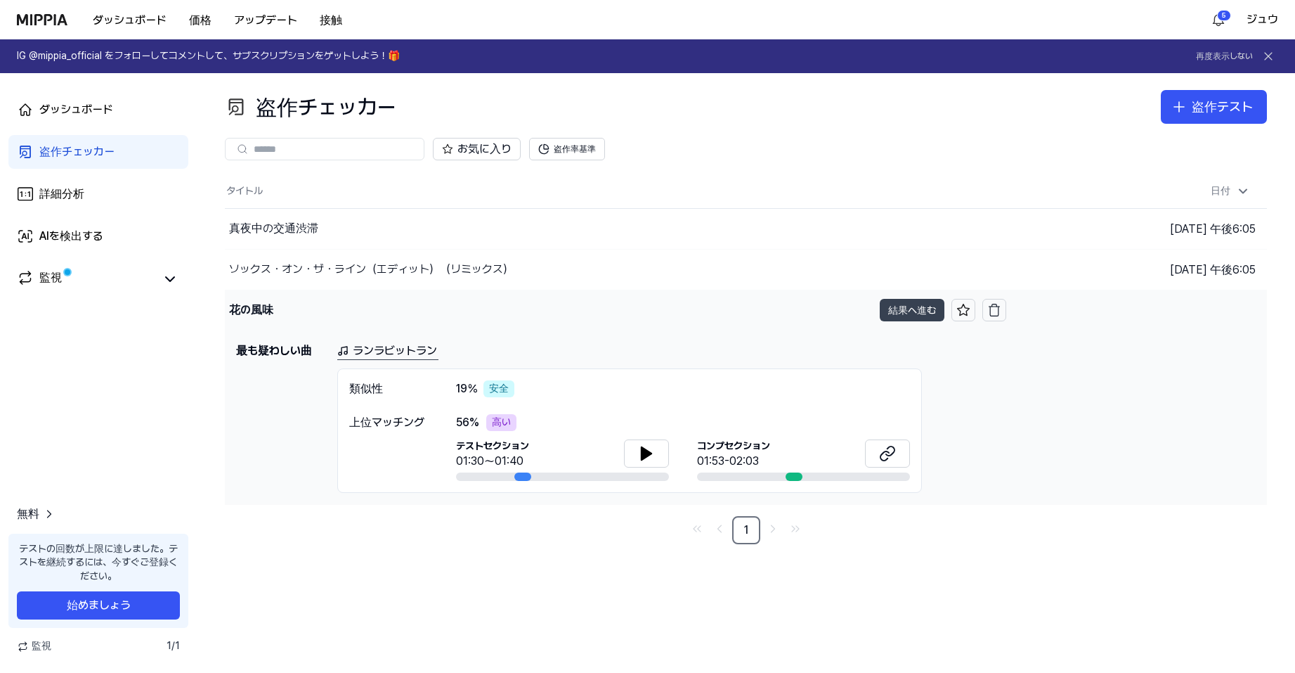
click at [901, 313] on font "結果へ進む" at bounding box center [912, 309] width 48 height 11
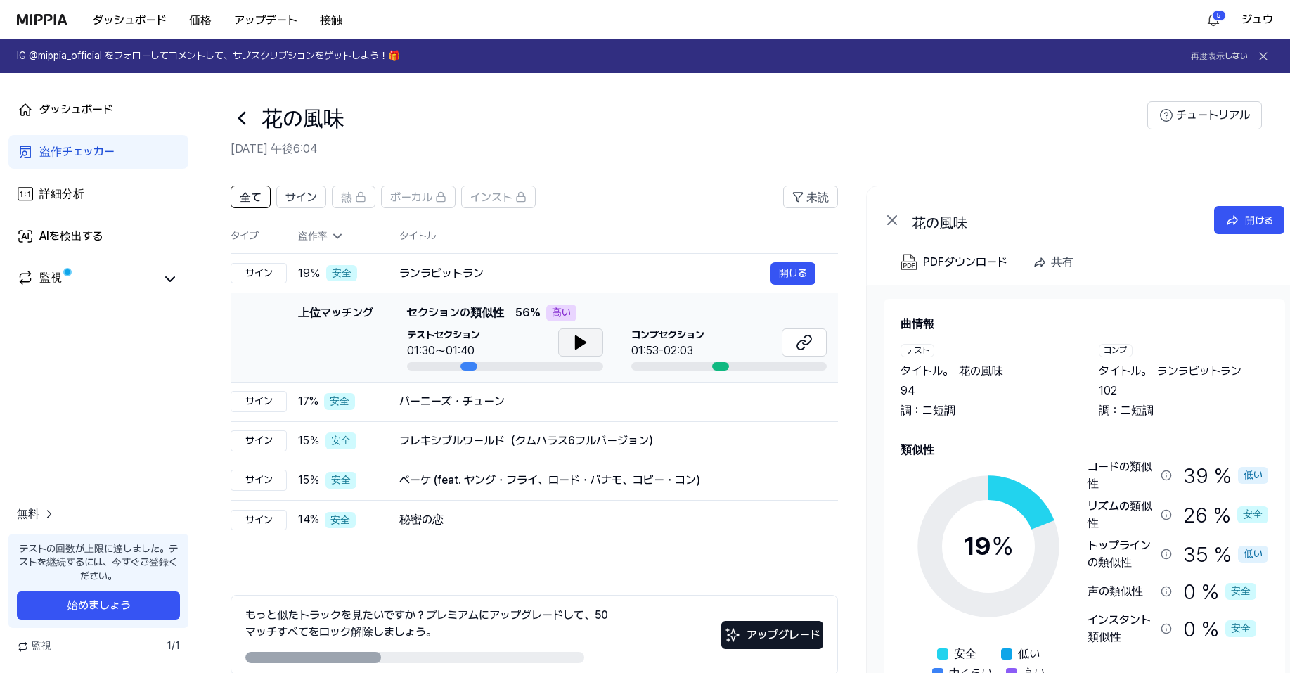
click at [579, 340] on icon at bounding box center [580, 342] width 10 height 13
click at [576, 343] on icon at bounding box center [577, 342] width 3 height 11
click at [799, 343] on icon at bounding box center [801, 344] width 8 height 9
click at [1103, 133] on div "花の風味" at bounding box center [689, 118] width 916 height 34
